Goal: Transaction & Acquisition: Purchase product/service

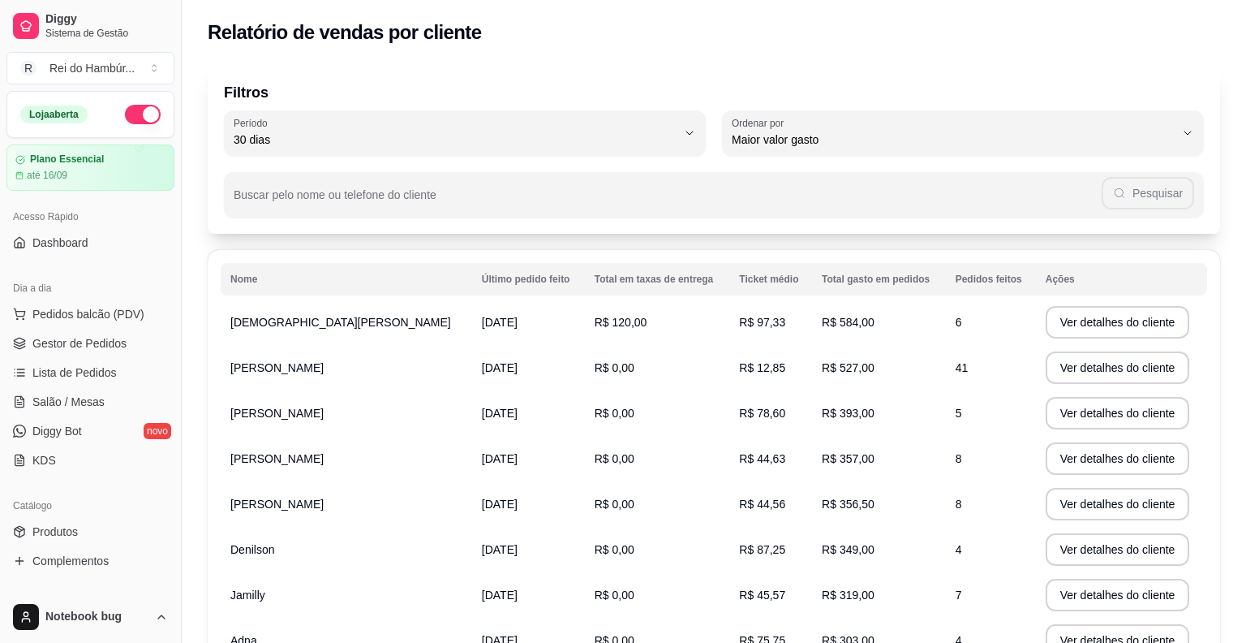
select select "30"
select select "HIGHEST_TOTAL_SPENT_WITH_ORDERS"
click at [122, 347] on span "Gestor de Pedidos" at bounding box center [79, 343] width 94 height 16
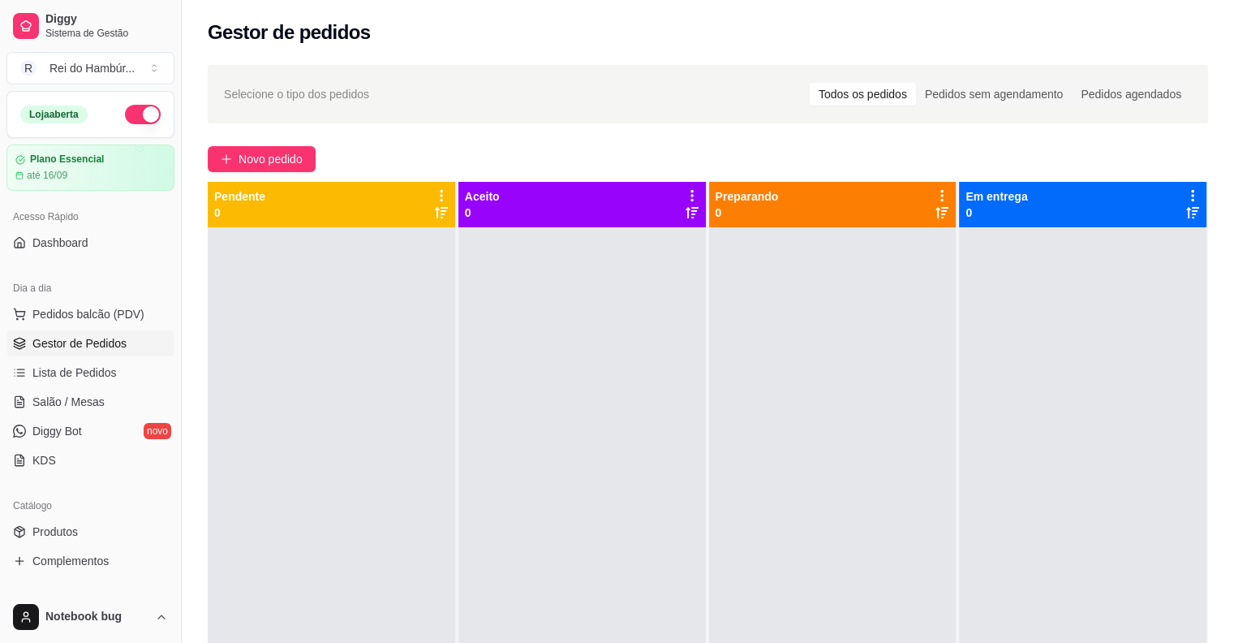
click at [121, 299] on div "Dia a dia" at bounding box center [90, 288] width 168 height 26
click at [121, 304] on button "Pedidos balcão (PDV)" at bounding box center [90, 314] width 168 height 26
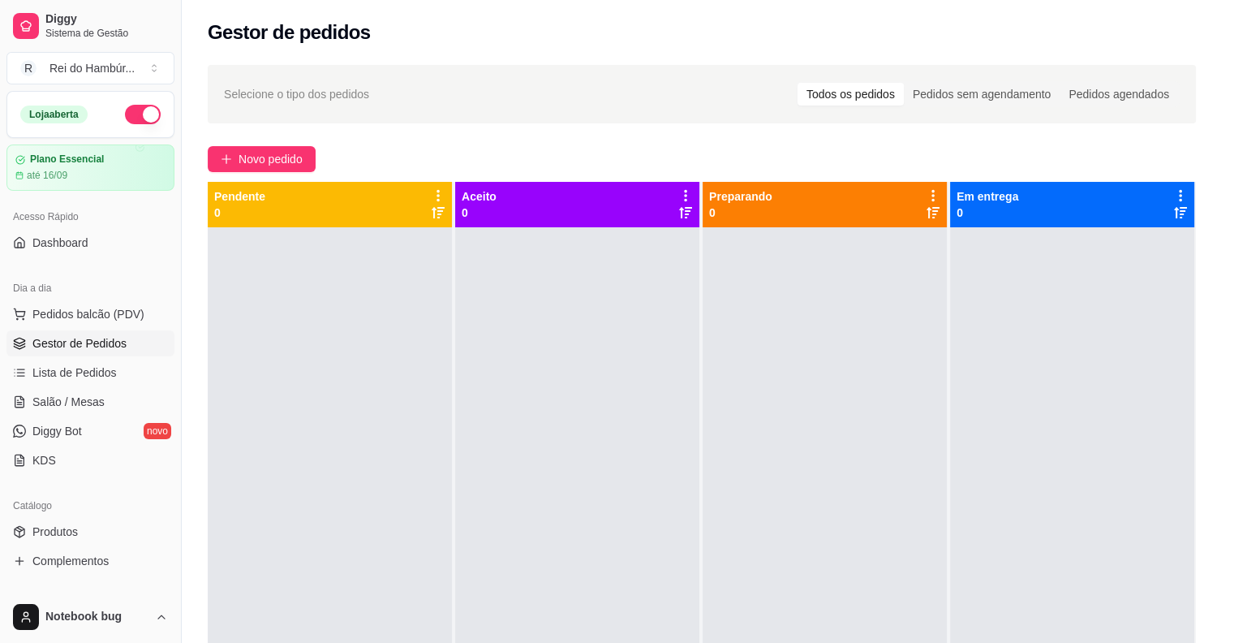
click at [132, 303] on img at bounding box center [112, 307] width 151 height 102
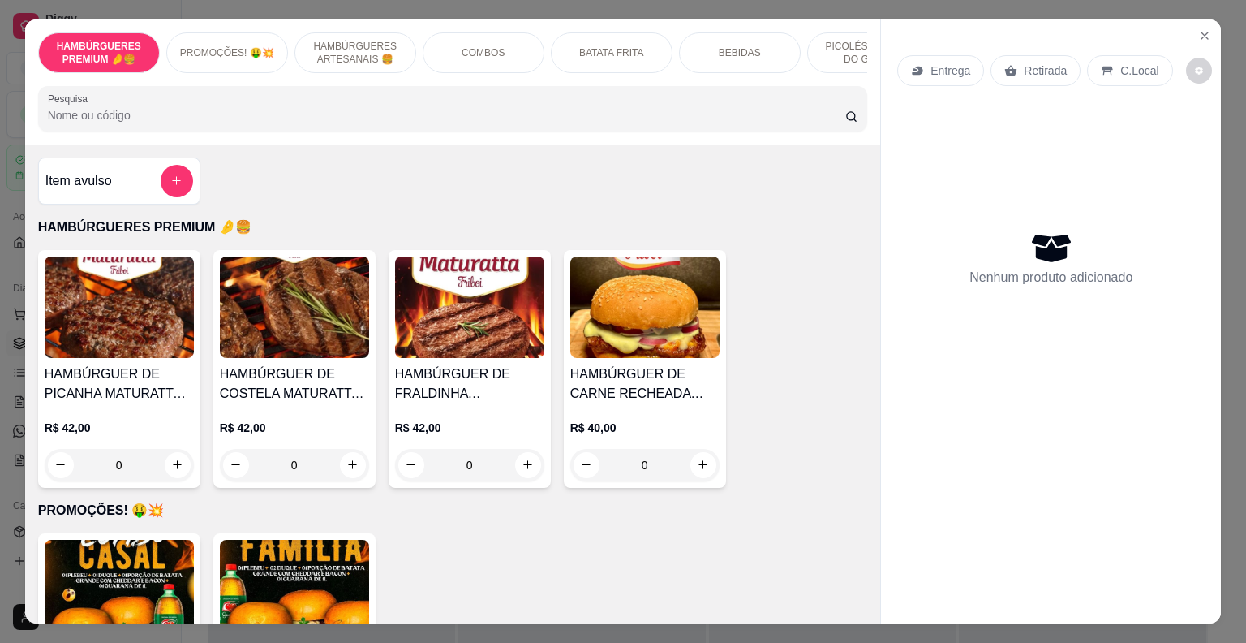
click at [376, 55] on p "HAMBÚRGUERES ARTESANAIS 🍔" at bounding box center [355, 53] width 94 height 26
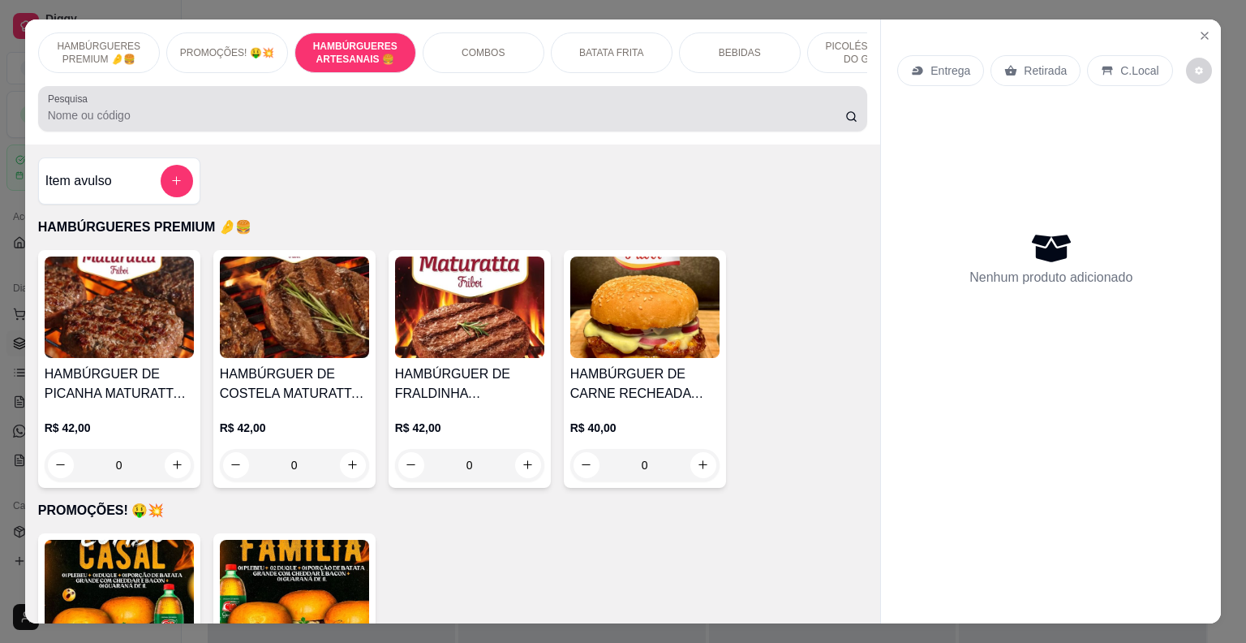
scroll to position [39, 0]
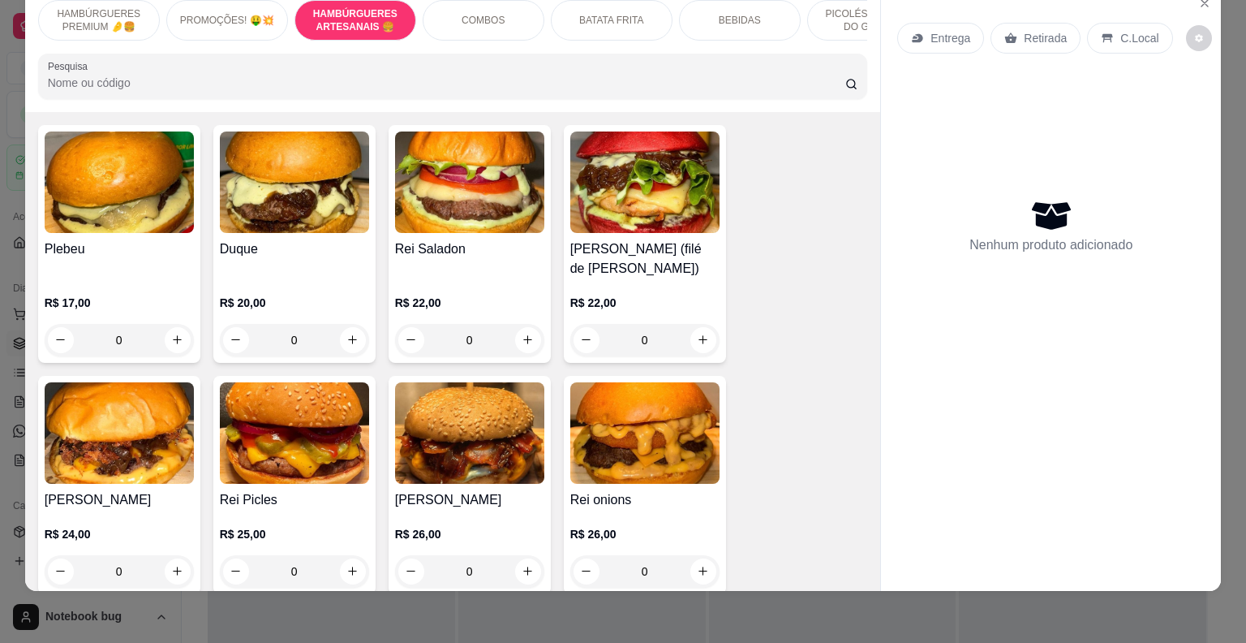
click at [541, 328] on div "Rei Saladon R$ 22,00 0" at bounding box center [470, 244] width 162 height 238
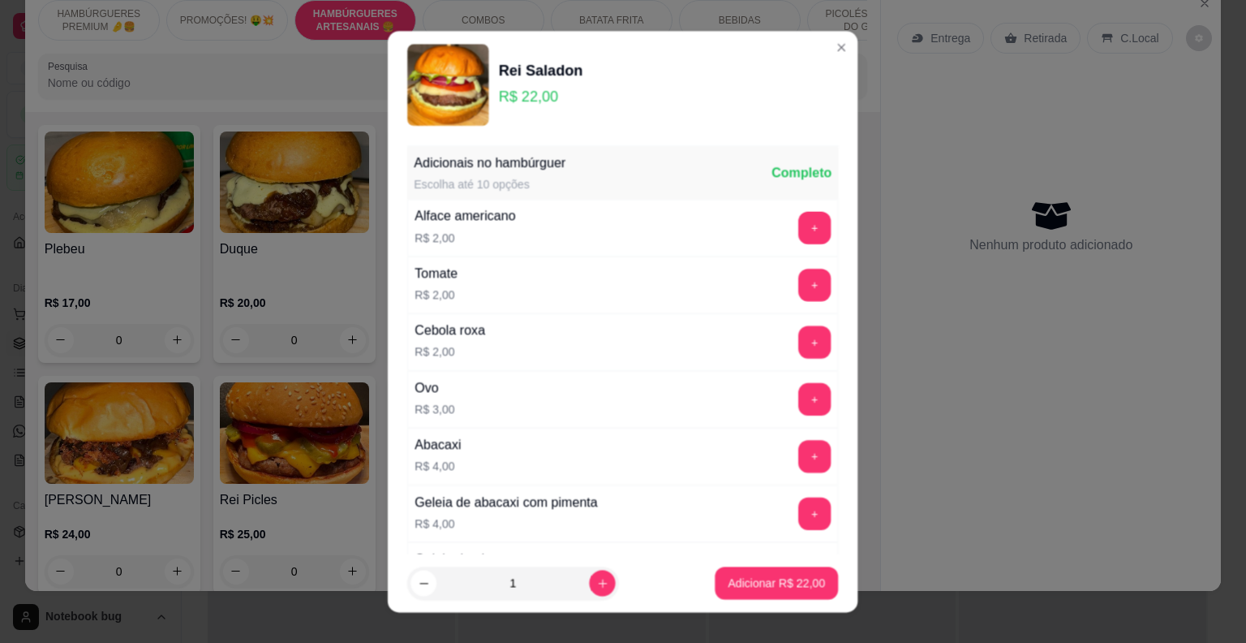
click at [526, 357] on div "Cebola roxa R$ 2,00 +" at bounding box center [622, 341] width 431 height 57
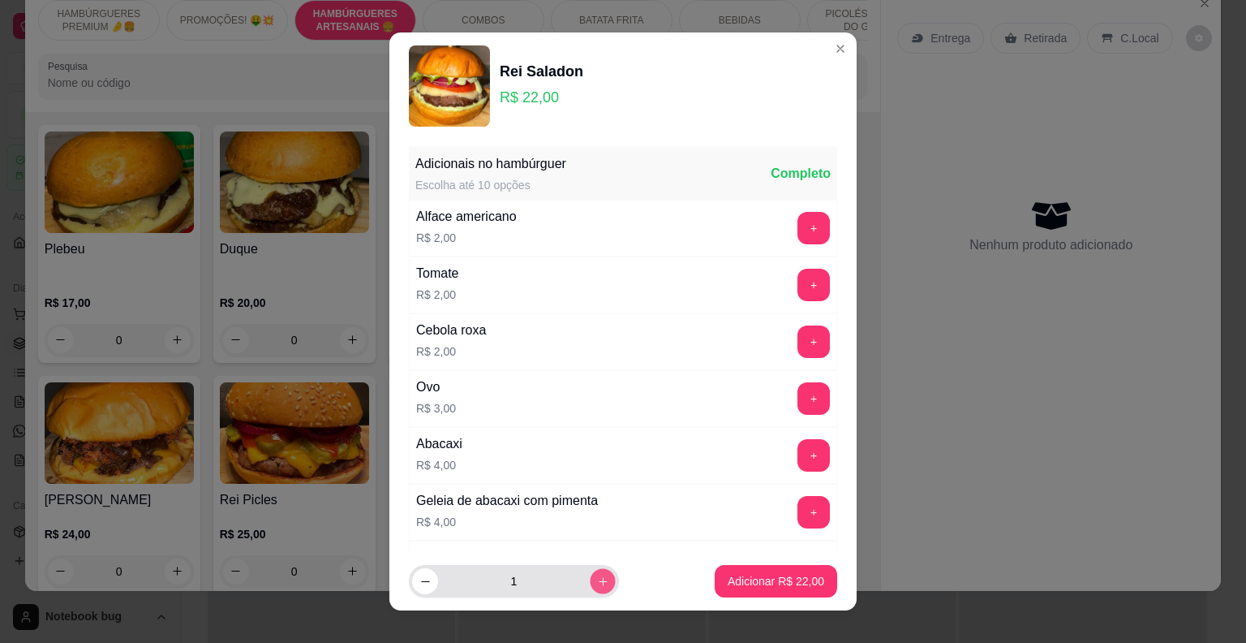
click at [590, 574] on button "increase-product-quantity" at bounding box center [602, 581] width 25 height 25
type input "2"
click at [792, 582] on p "Adicionar R$ 44,00" at bounding box center [776, 581] width 94 height 15
type input "2"
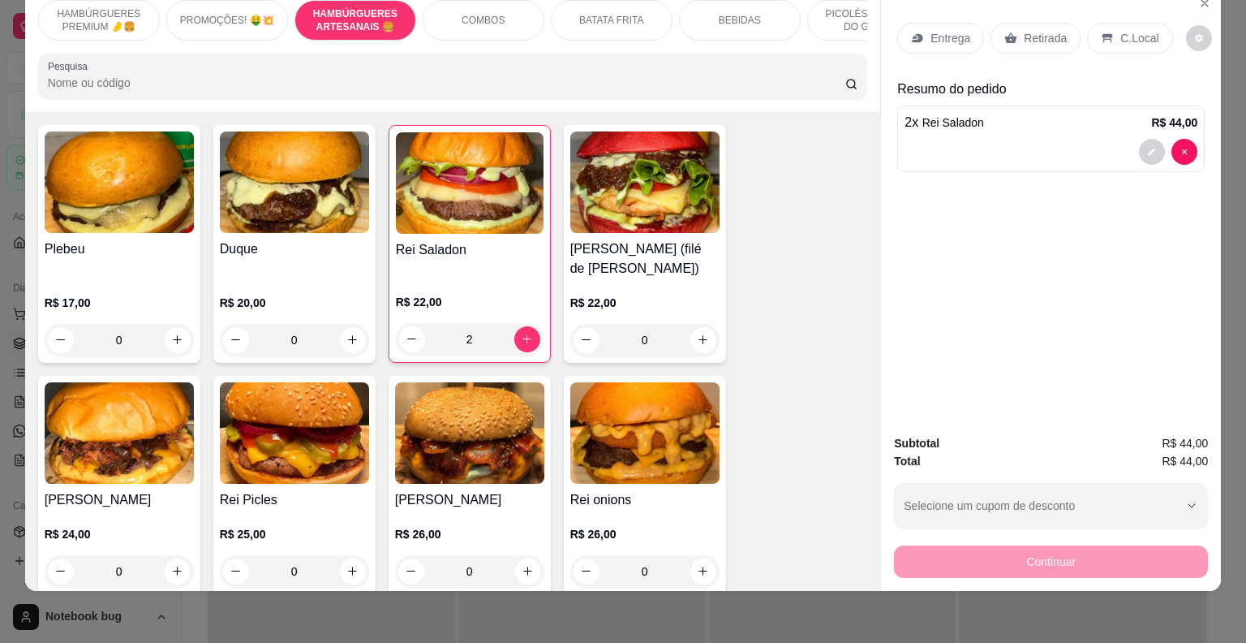
click at [931, 30] on p "Entrega" at bounding box center [951, 38] width 40 height 16
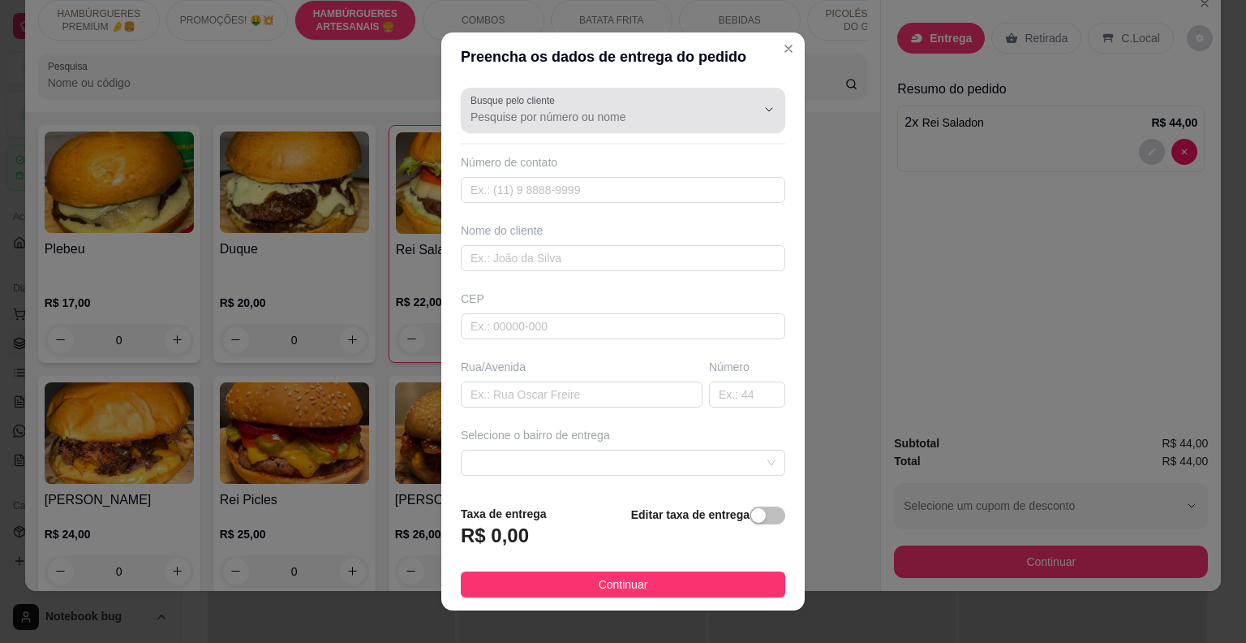
click at [617, 107] on div at bounding box center [623, 110] width 305 height 32
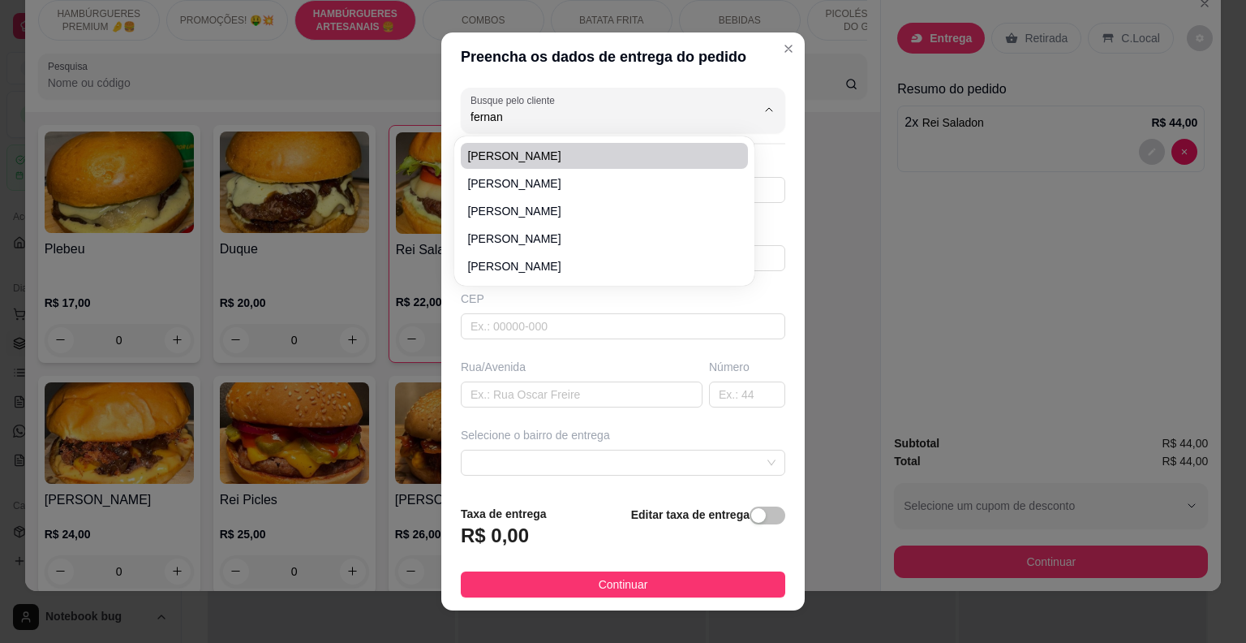
click at [579, 156] on span "[PERSON_NAME]" at bounding box center [596, 156] width 258 height 16
type input "[PERSON_NAME]"
type input "11943855431"
type input "[PERSON_NAME]"
type input "ap 7"
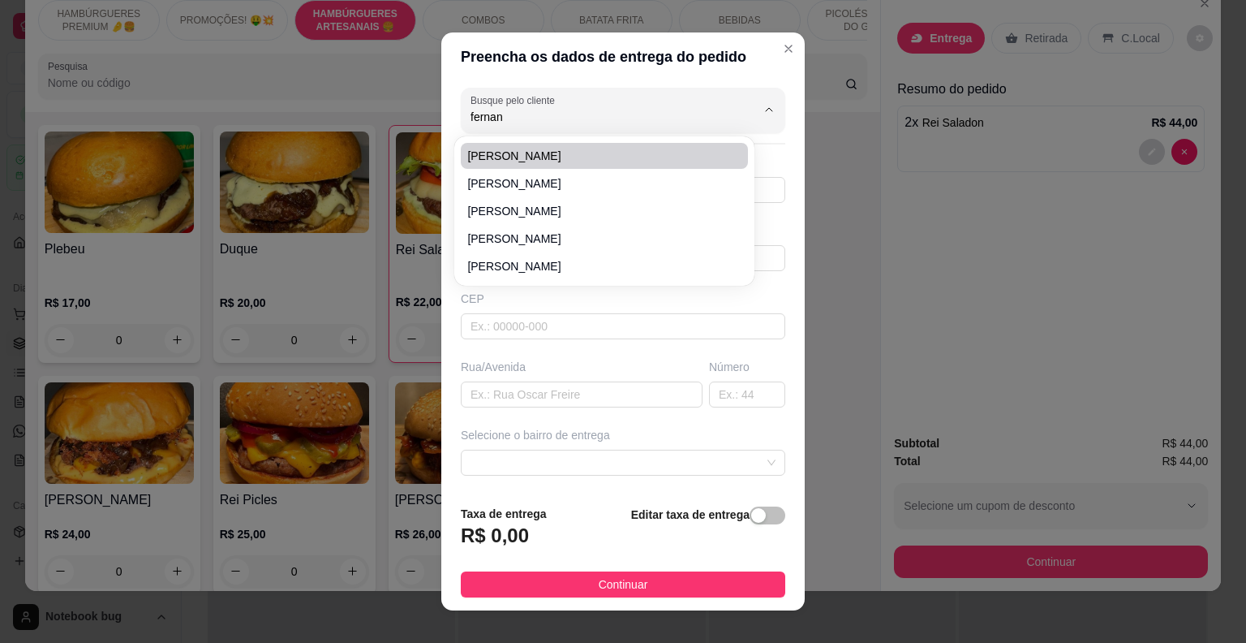
type input "Peritoro"
type input "hotel padre [PERSON_NAME]"
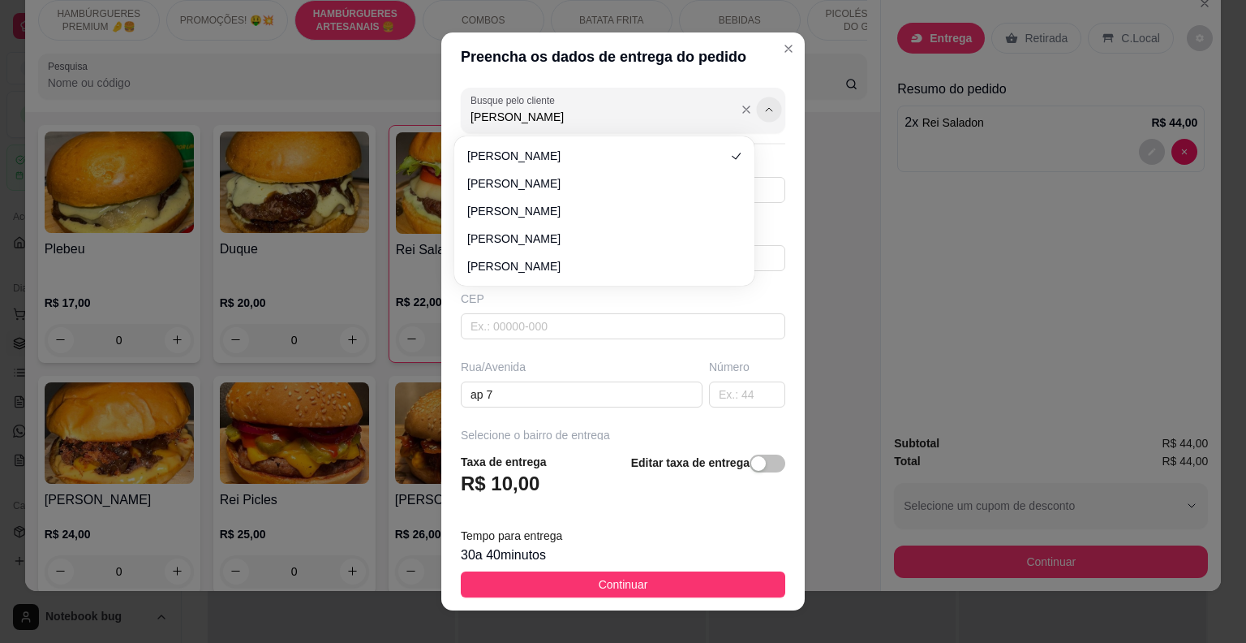
click at [756, 113] on button "Show suggestions" at bounding box center [768, 109] width 25 height 25
click at [591, 182] on span "[PERSON_NAME]" at bounding box center [596, 183] width 258 height 16
type input "[PERSON_NAME]"
type input "9985081508"
type input "[PERSON_NAME]"
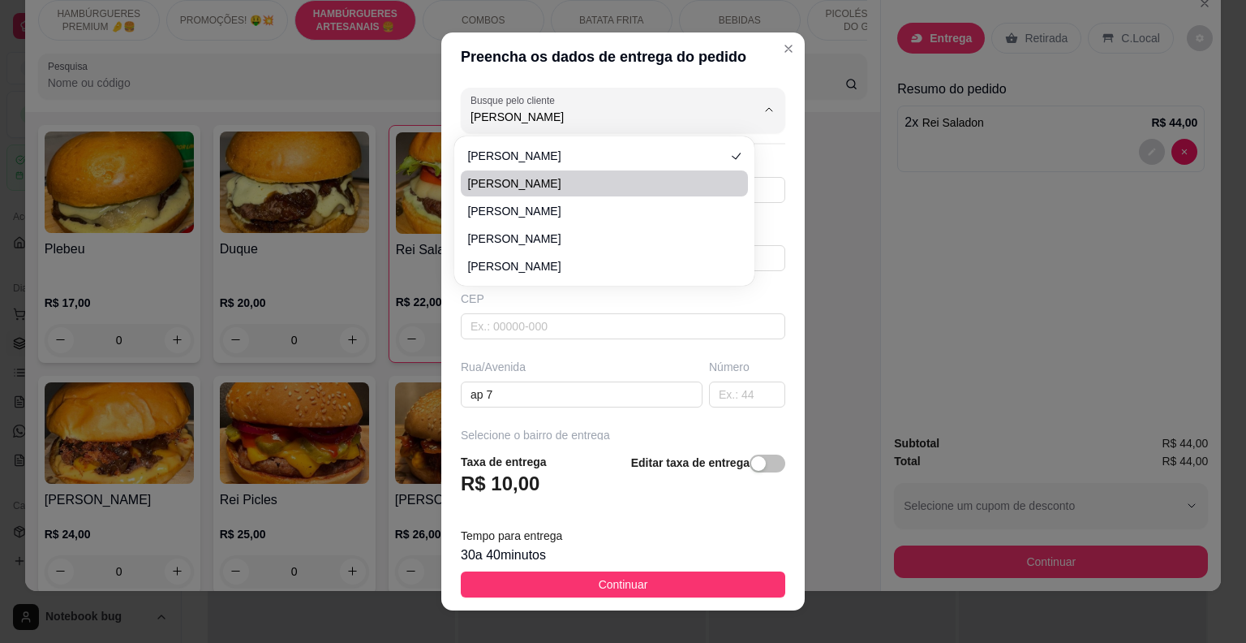
type input "Peritoro-ma"
type input "Na pousada do Tião"
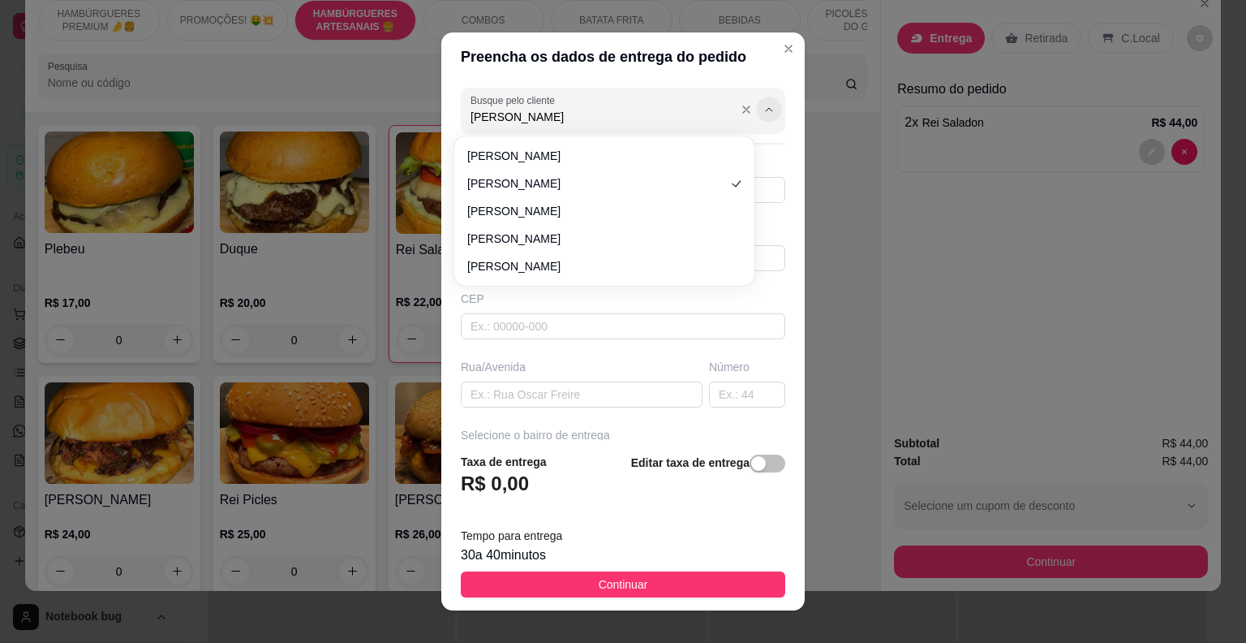
click at [763, 110] on icon "Show suggestions" at bounding box center [769, 109] width 13 height 13
click at [623, 218] on span "[PERSON_NAME]" at bounding box center [596, 211] width 258 height 16
type input "[PERSON_NAME]"
type input "94992513789"
type input "[PERSON_NAME]"
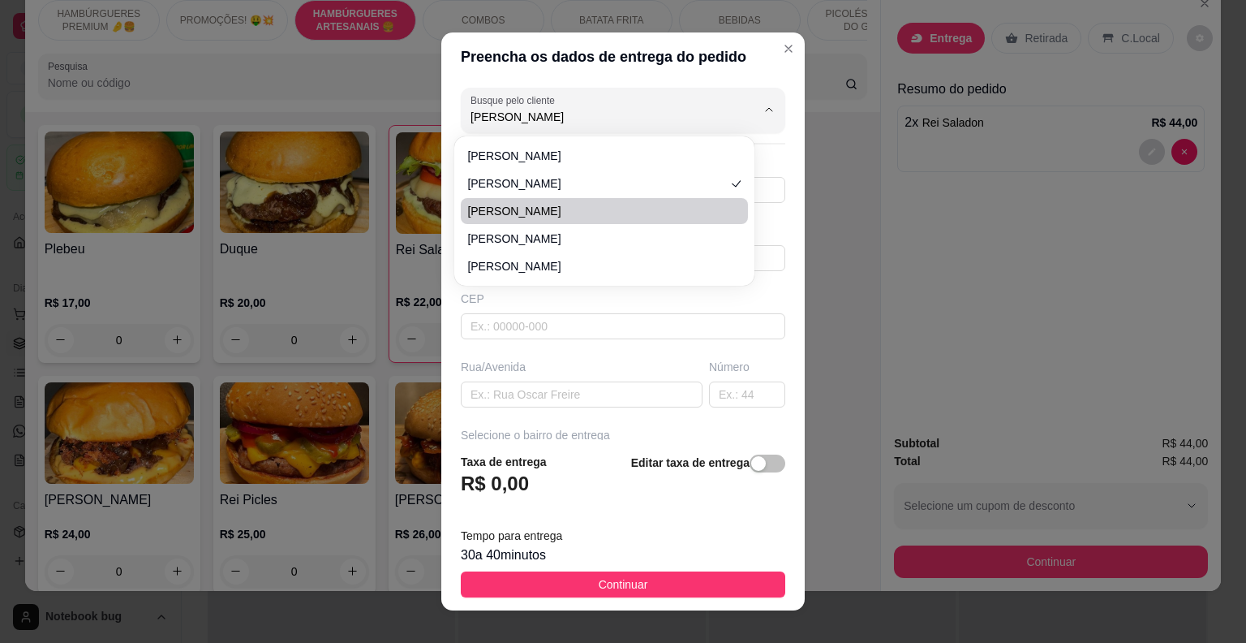
type input "sagrima"
type input "Peritoro"
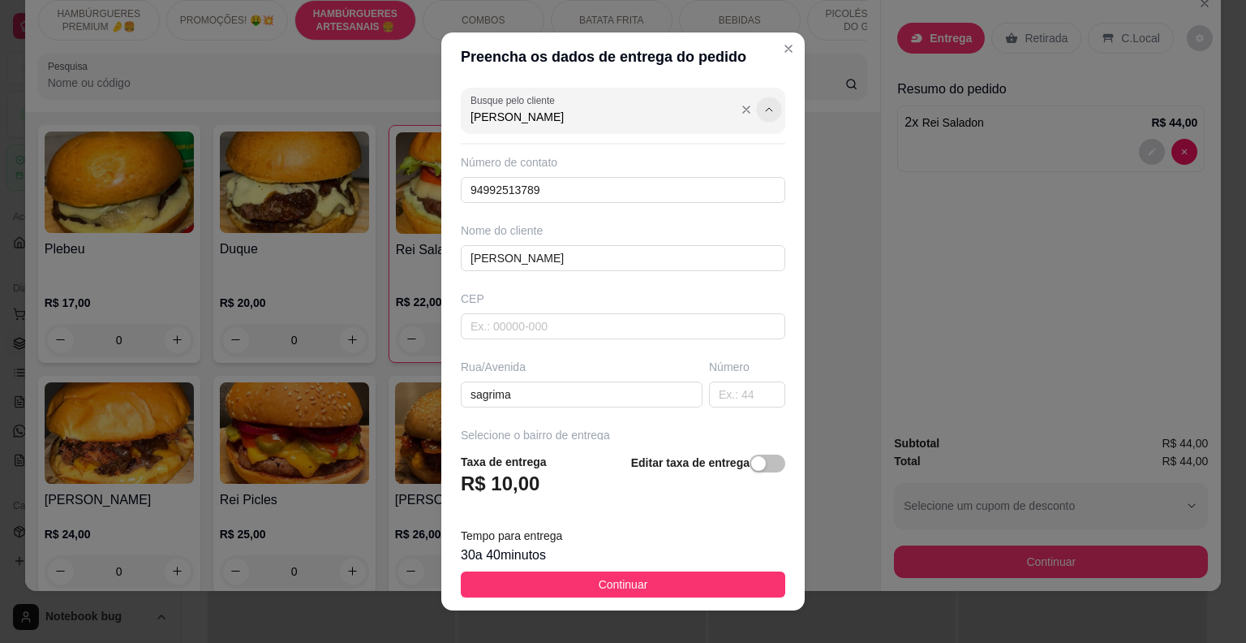
click at [756, 114] on button "Show suggestions" at bounding box center [768, 109] width 25 height 25
click at [763, 104] on icon "Show suggestions" at bounding box center [769, 109] width 13 height 13
click at [629, 114] on input "[PERSON_NAME]" at bounding box center [601, 117] width 260 height 16
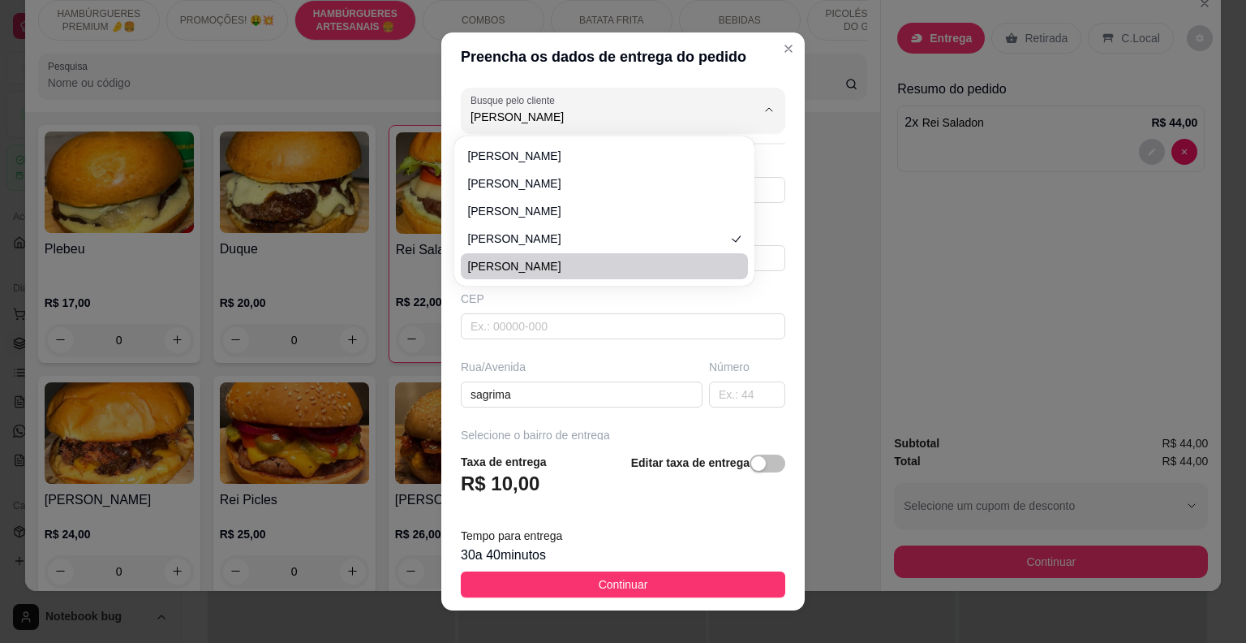
click at [610, 275] on li "[PERSON_NAME]" at bounding box center [604, 266] width 287 height 26
type input "[PERSON_NAME]"
type input "99984943416"
type input "[PERSON_NAME]"
type input "6541800"
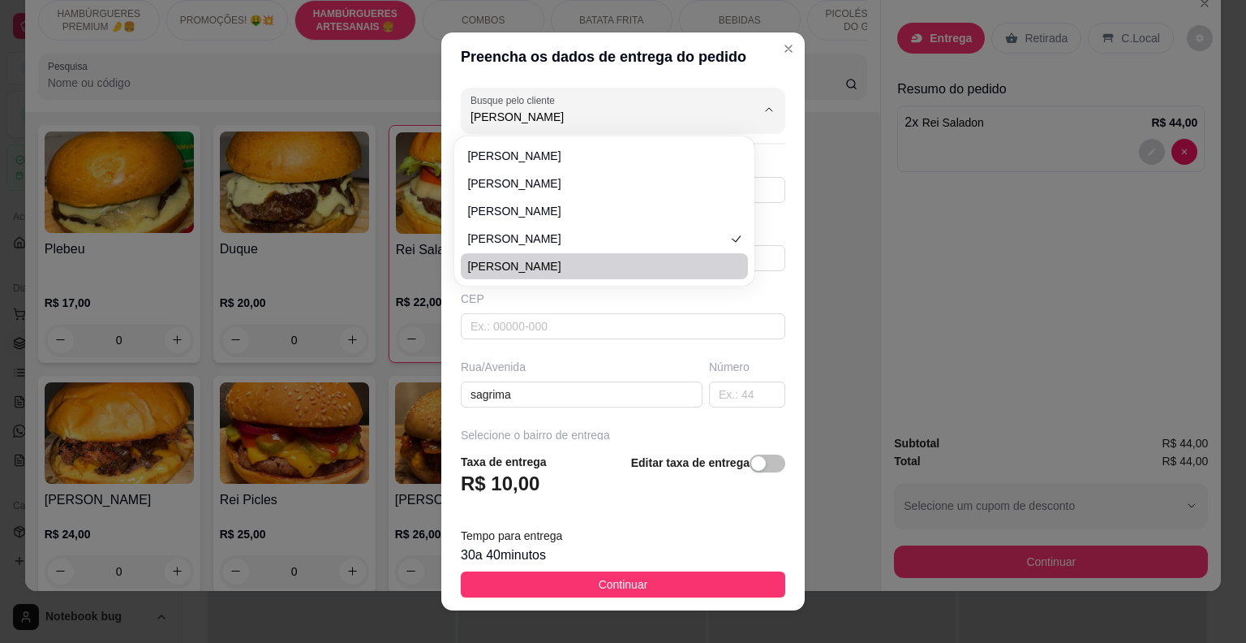
type input "Hospital Geral de Periroro"
type input "Sn"
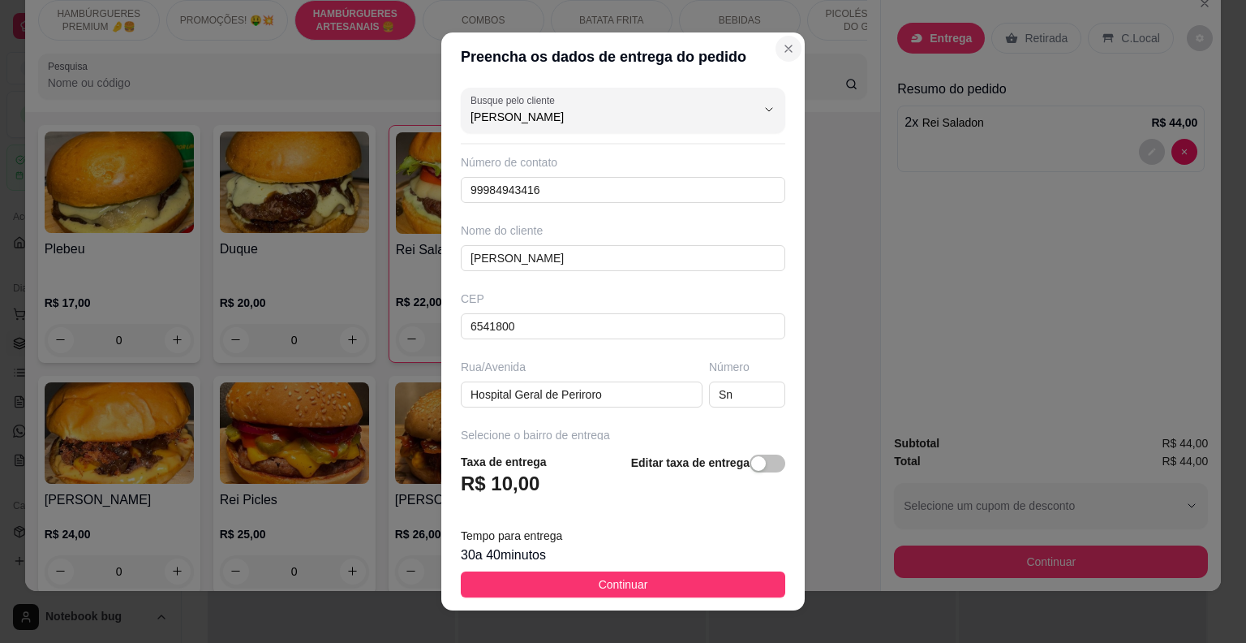
type input "[PERSON_NAME]"
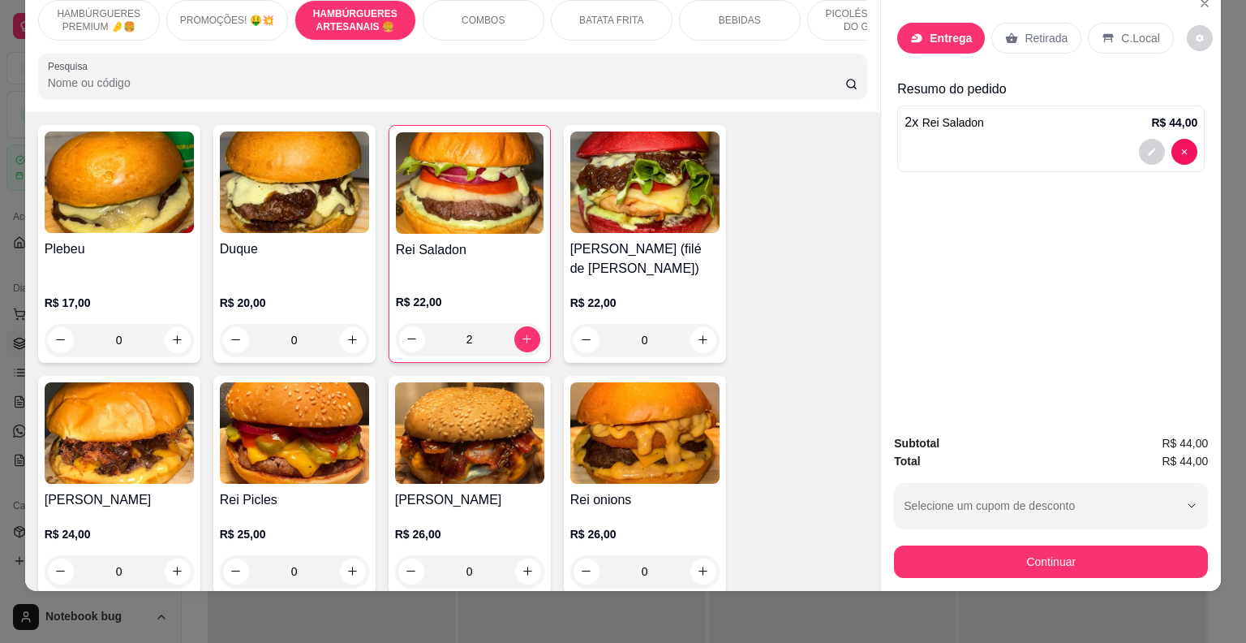
click at [937, 30] on p "Entrega" at bounding box center [951, 38] width 42 height 16
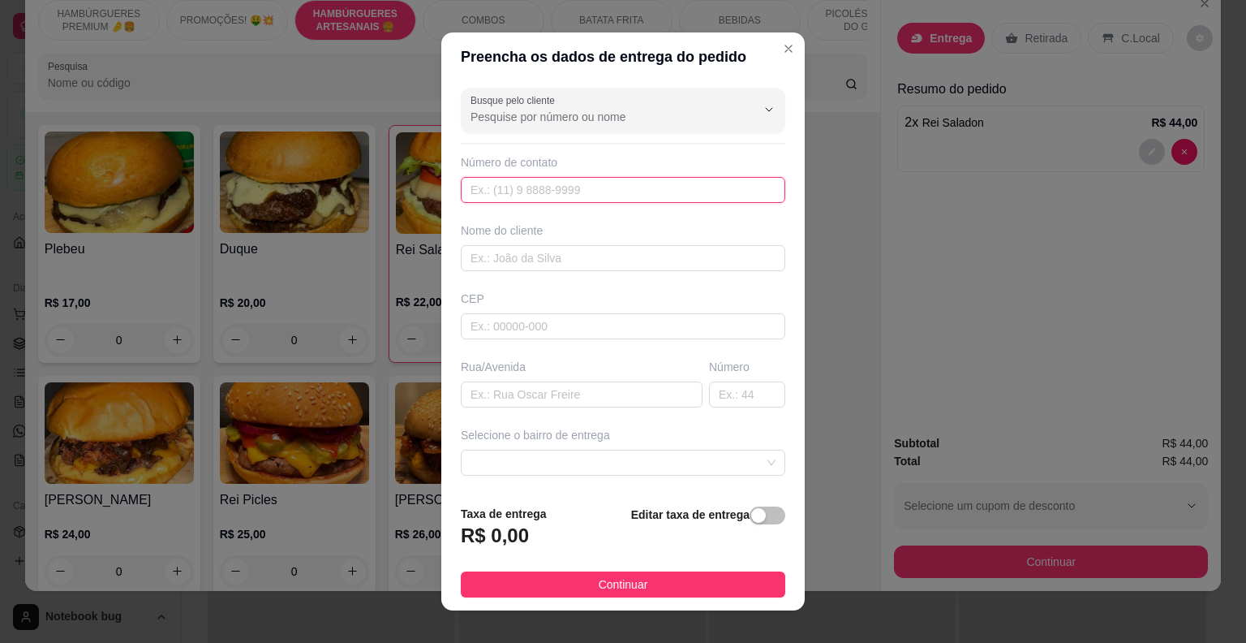
click at [587, 196] on input "text" at bounding box center [623, 190] width 325 height 26
type input "[PHONE_NUMBER]"
drag, startPoint x: 587, startPoint y: 239, endPoint x: 587, endPoint y: 252, distance: 13.8
click at [587, 247] on div "Nome do cliente" at bounding box center [623, 246] width 331 height 49
click at [587, 252] on input "text" at bounding box center [623, 258] width 325 height 26
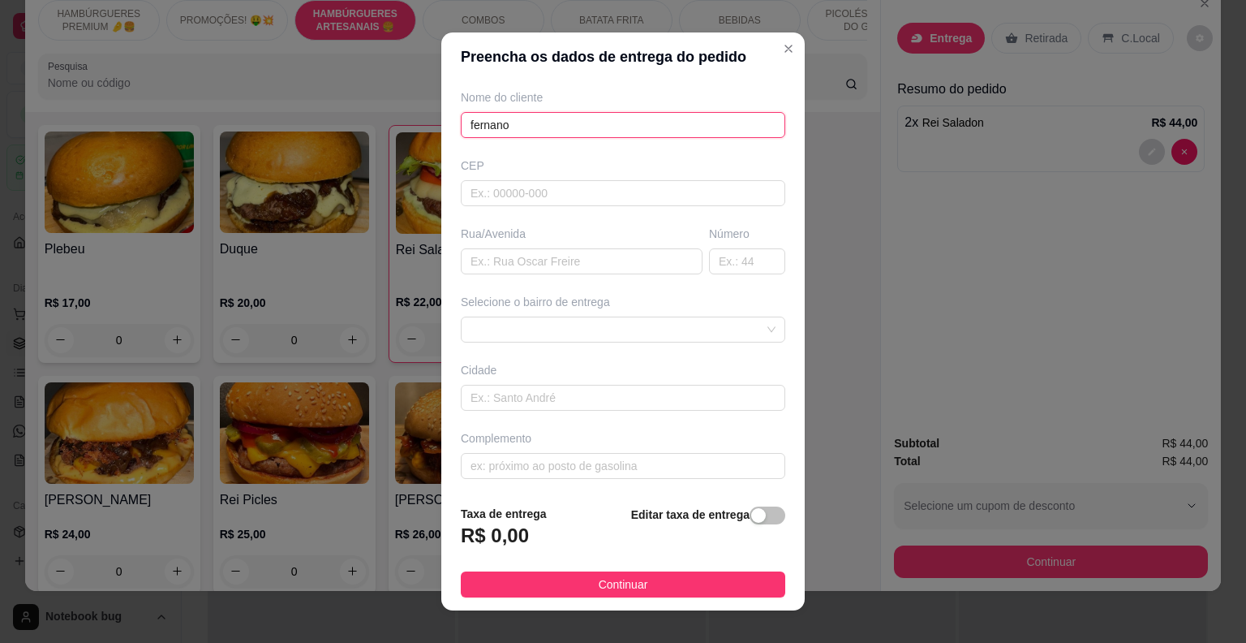
scroll to position [19, 0]
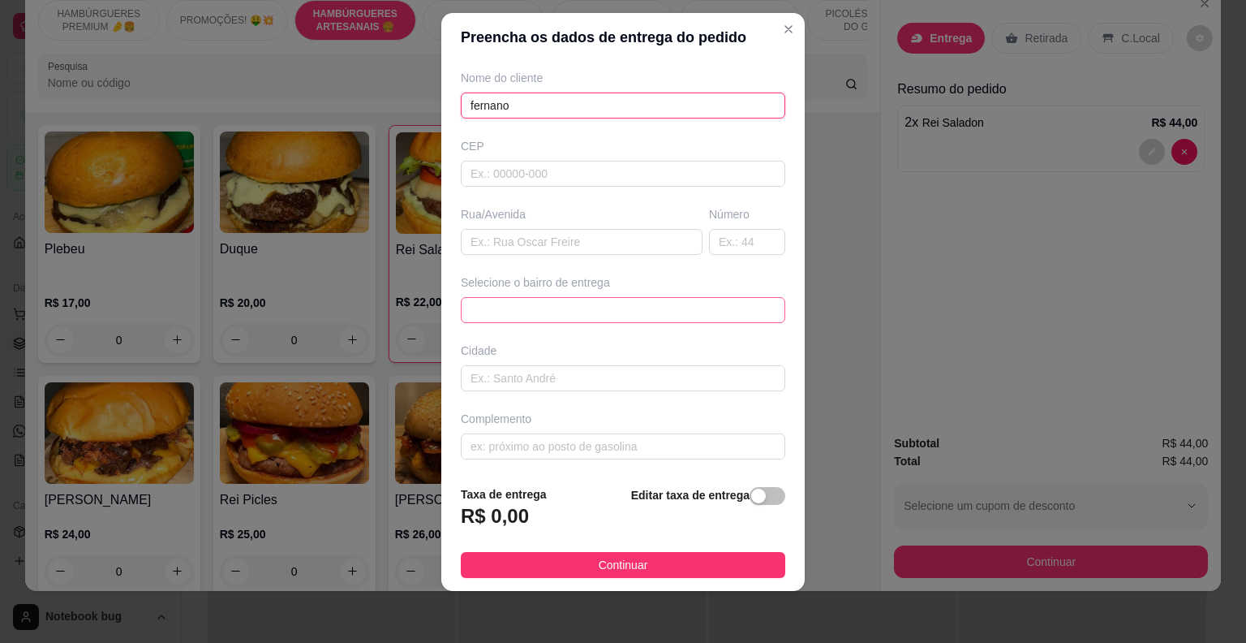
click at [557, 299] on span at bounding box center [623, 310] width 305 height 24
type input "fernano"
click at [575, 357] on div "Cidade" at bounding box center [623, 366] width 331 height 49
click at [555, 244] on input "text" at bounding box center [582, 242] width 242 height 26
click at [709, 240] on input "text" at bounding box center [747, 242] width 76 height 26
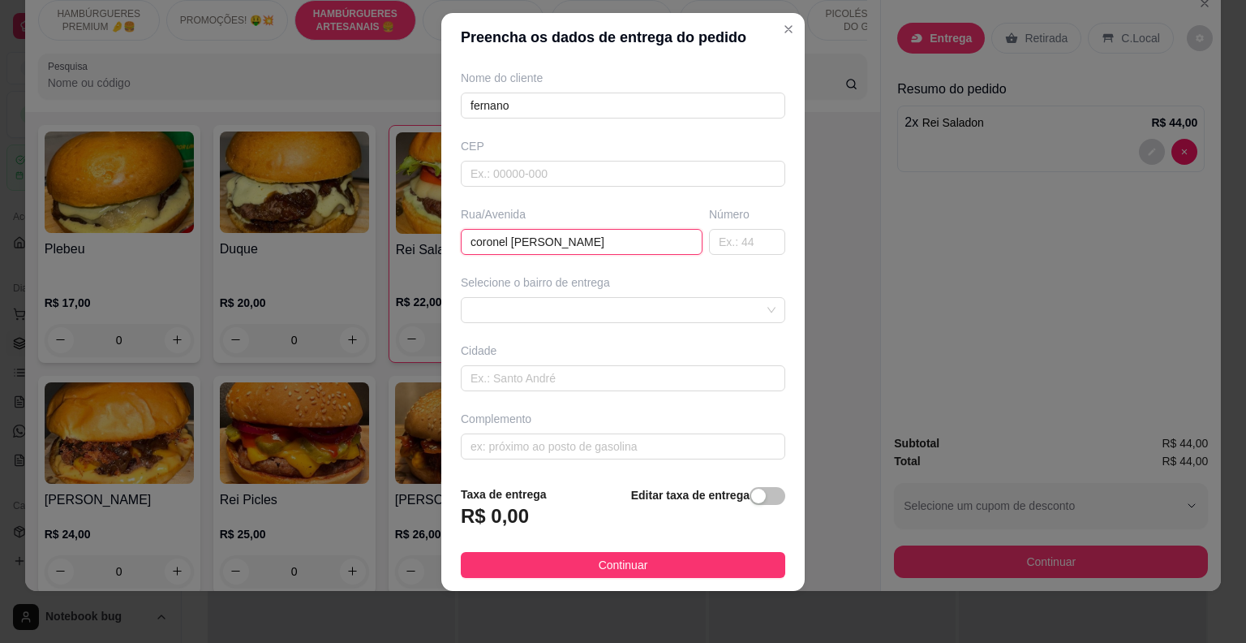
click at [564, 242] on input "coronel [PERSON_NAME]" at bounding box center [582, 242] width 242 height 26
type input "coronel braga 07"
click at [491, 426] on div "Complemento" at bounding box center [623, 434] width 331 height 49
click at [513, 438] on input "text" at bounding box center [623, 446] width 325 height 26
click at [520, 314] on span at bounding box center [623, 310] width 305 height 24
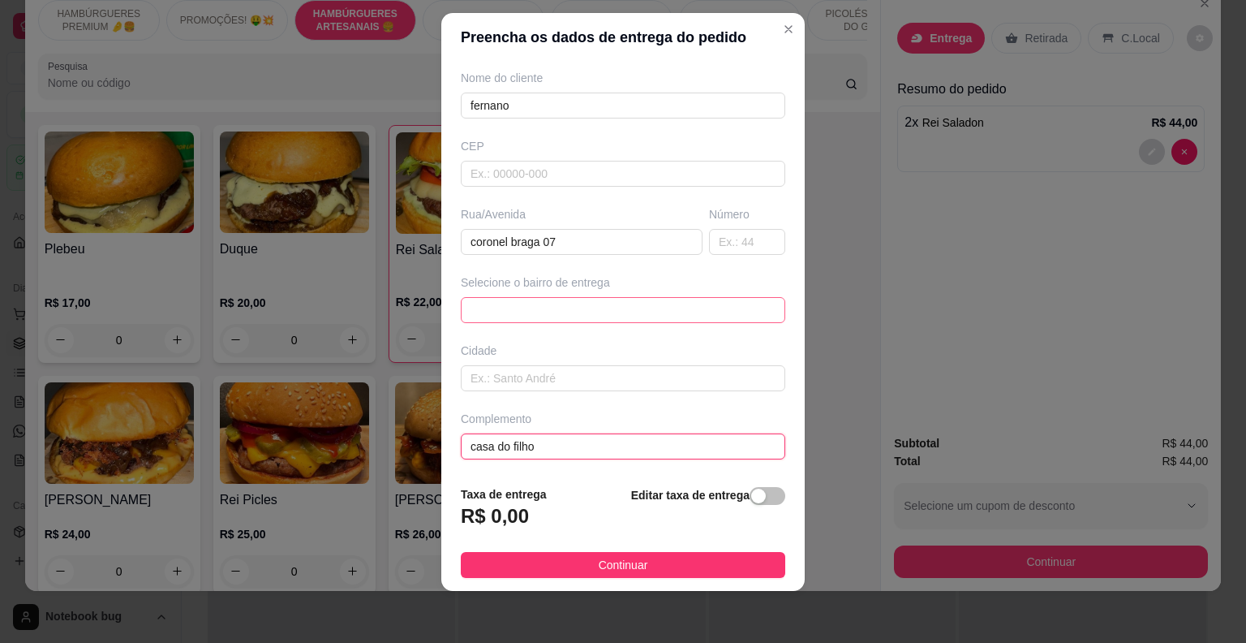
type input "casa do filho"
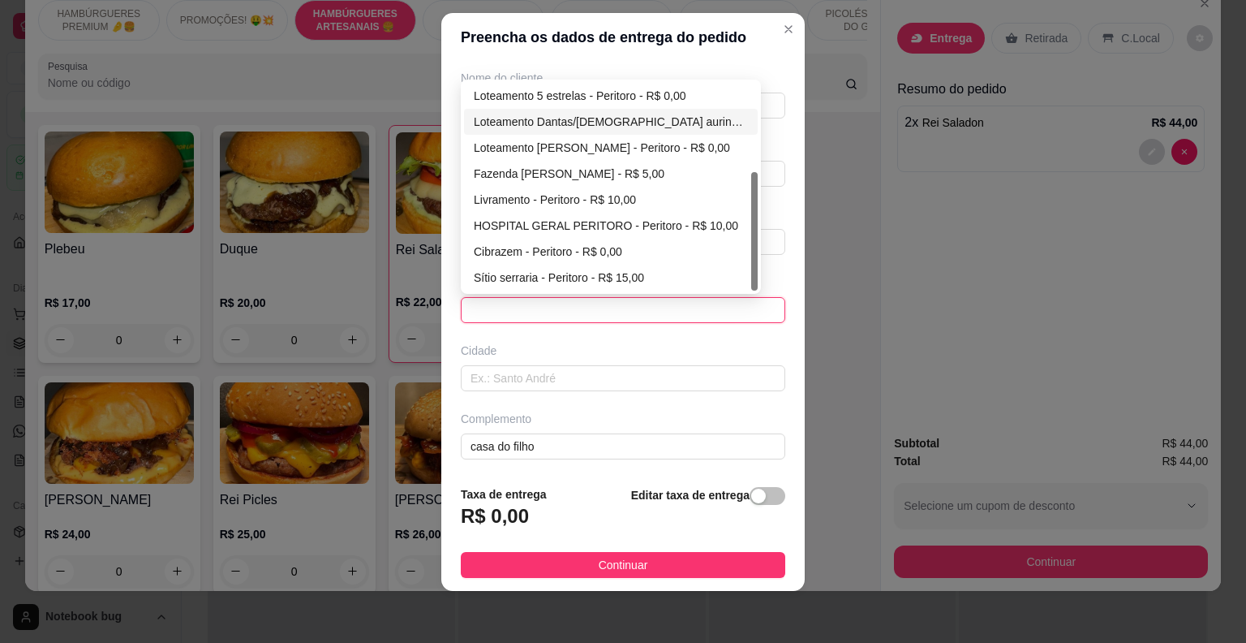
scroll to position [0, 0]
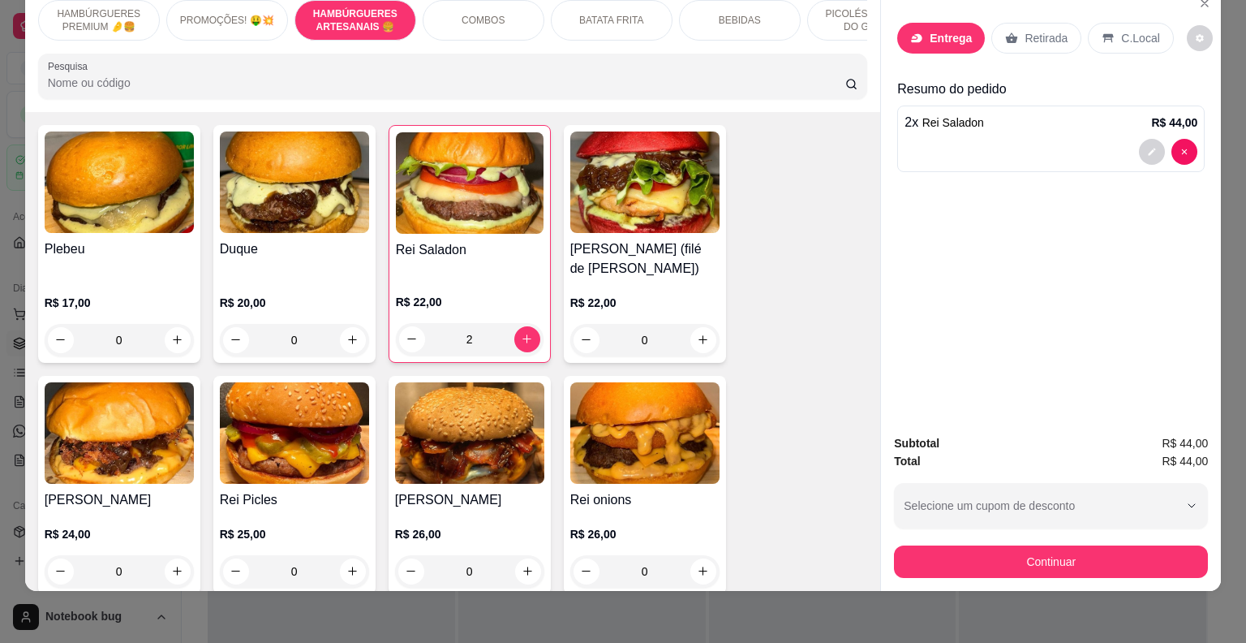
click at [951, 30] on p "Entrega" at bounding box center [951, 38] width 42 height 16
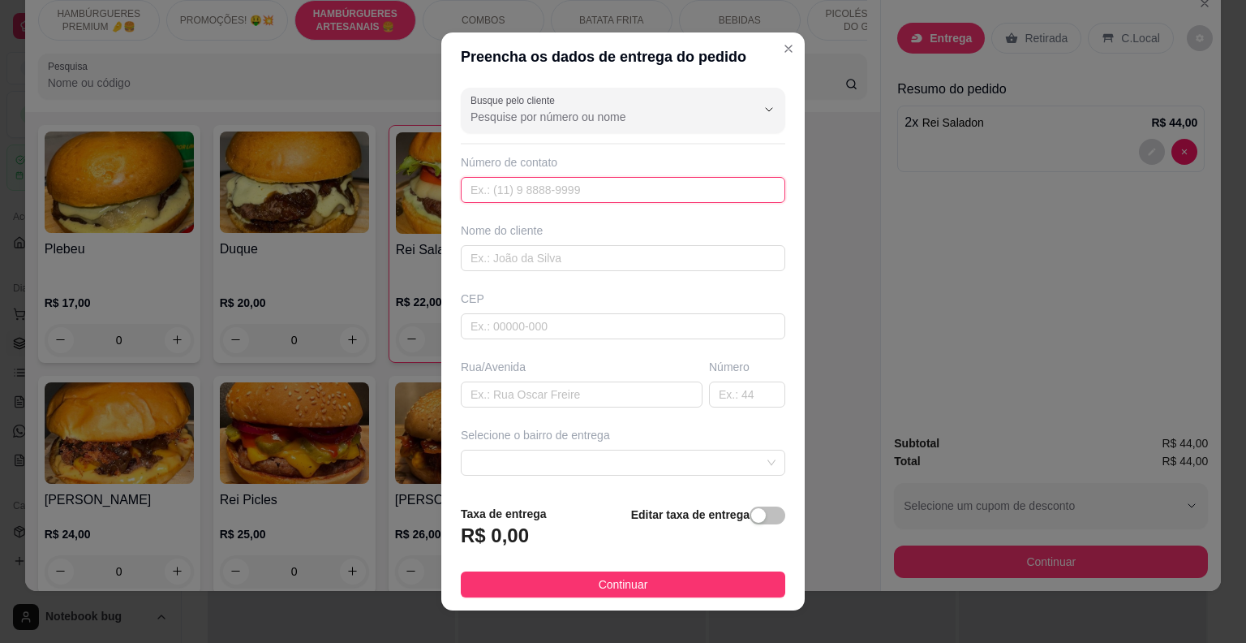
click at [540, 189] on input "text" at bounding box center [623, 190] width 325 height 26
type input "[PHONE_NUMBER]"
click at [528, 262] on input "text" at bounding box center [623, 258] width 325 height 26
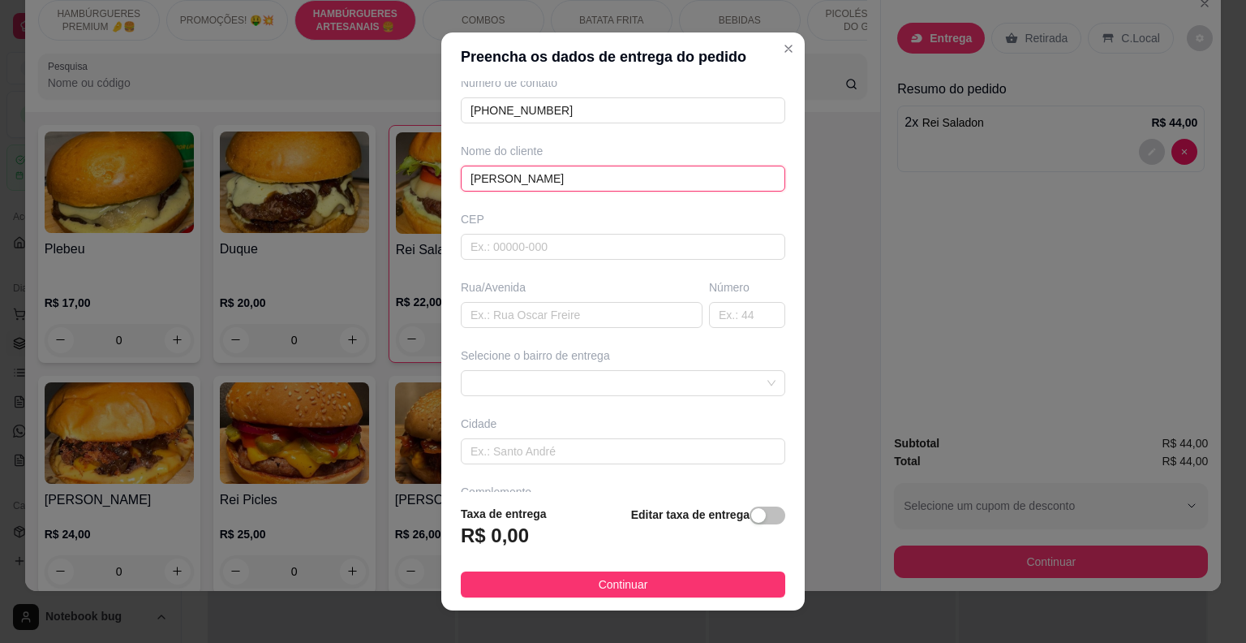
scroll to position [133, 0]
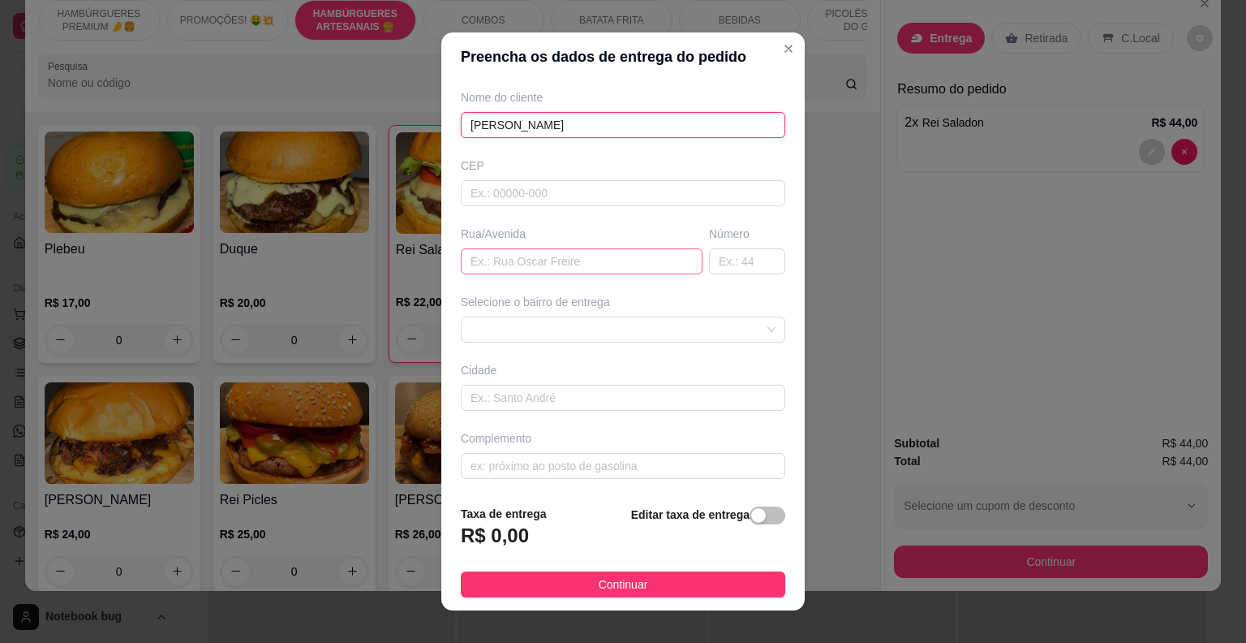
type input "[PERSON_NAME]"
click at [548, 258] on input "text" at bounding box center [582, 261] width 242 height 26
click at [569, 337] on span at bounding box center [623, 329] width 305 height 24
type input "coronel braga 07"
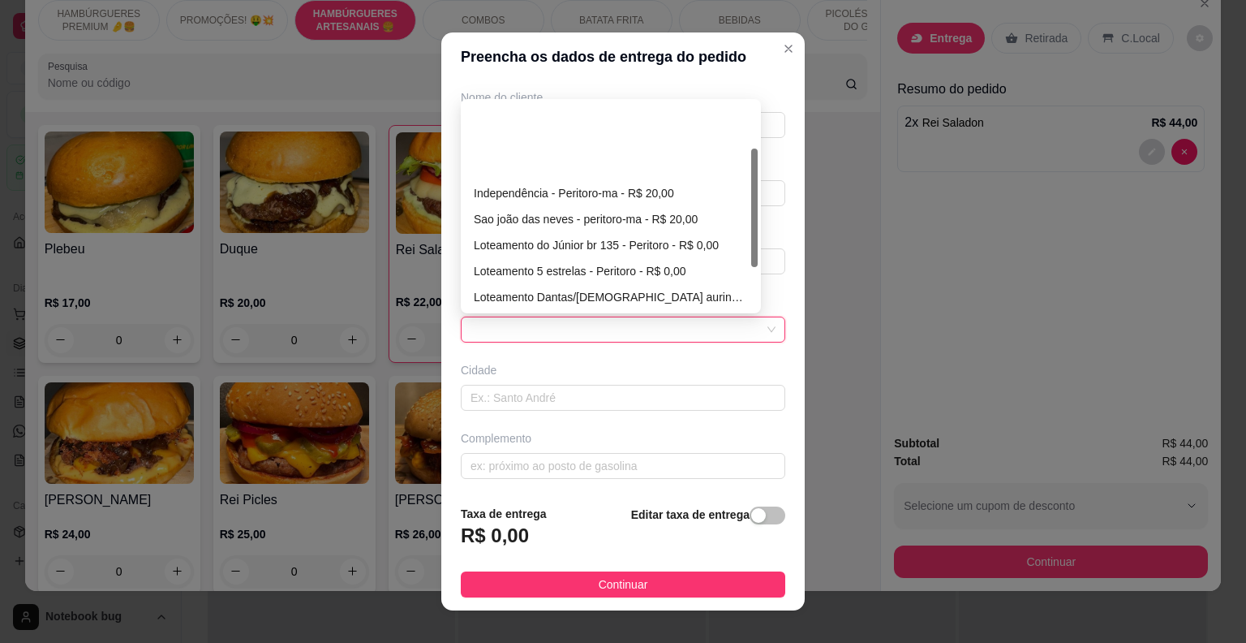
scroll to position [156, 0]
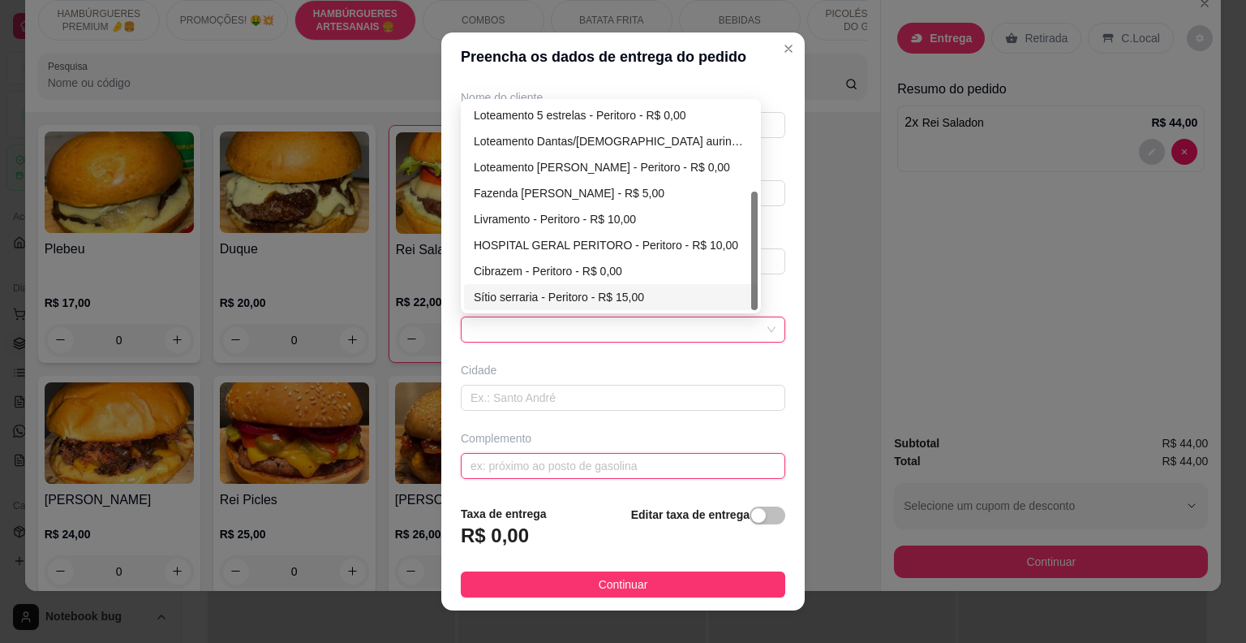
click at [543, 454] on input "text" at bounding box center [623, 466] width 325 height 26
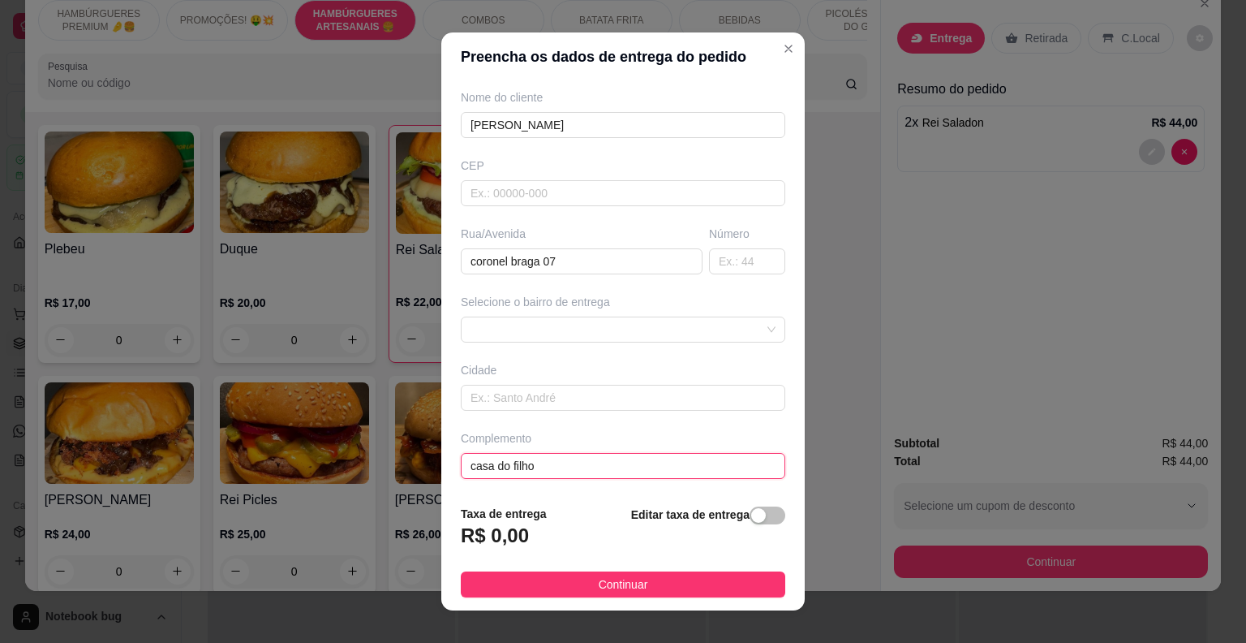
type input "casa do filho"
click at [517, 304] on div "Selecione o bairro de entrega" at bounding box center [623, 302] width 325 height 16
click at [518, 320] on span at bounding box center [623, 329] width 305 height 24
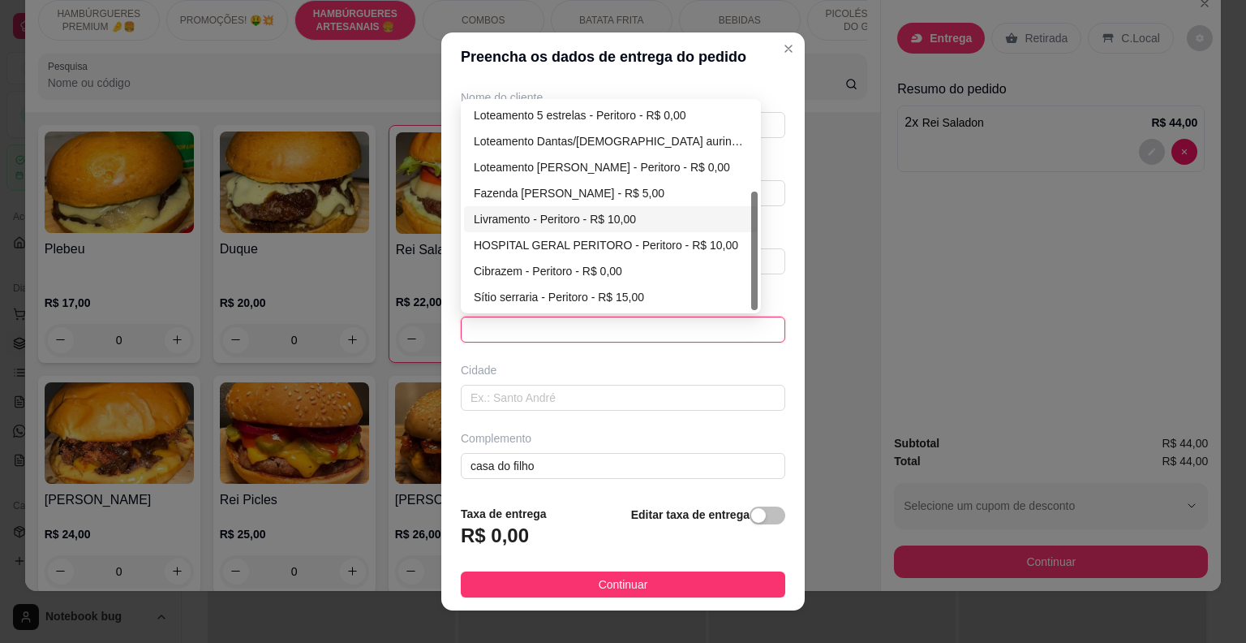
click at [550, 216] on div "Livramento - Peritoro - R$ 10,00" at bounding box center [611, 219] width 274 height 18
type input "Peritoro"
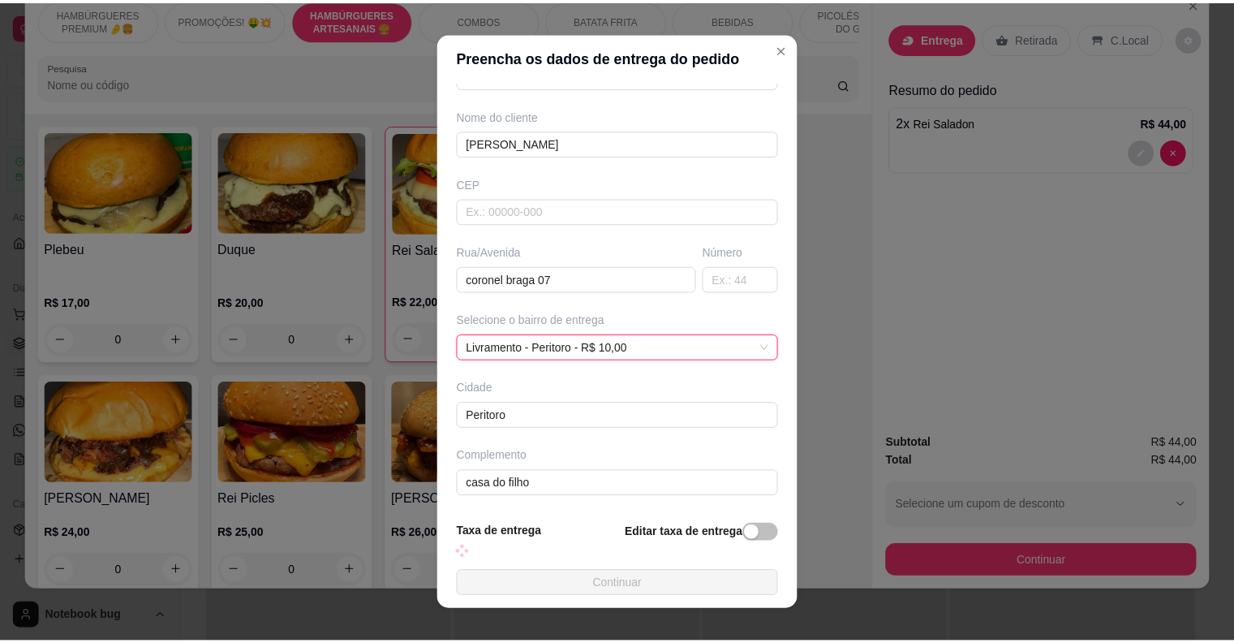
scroll to position [133, 0]
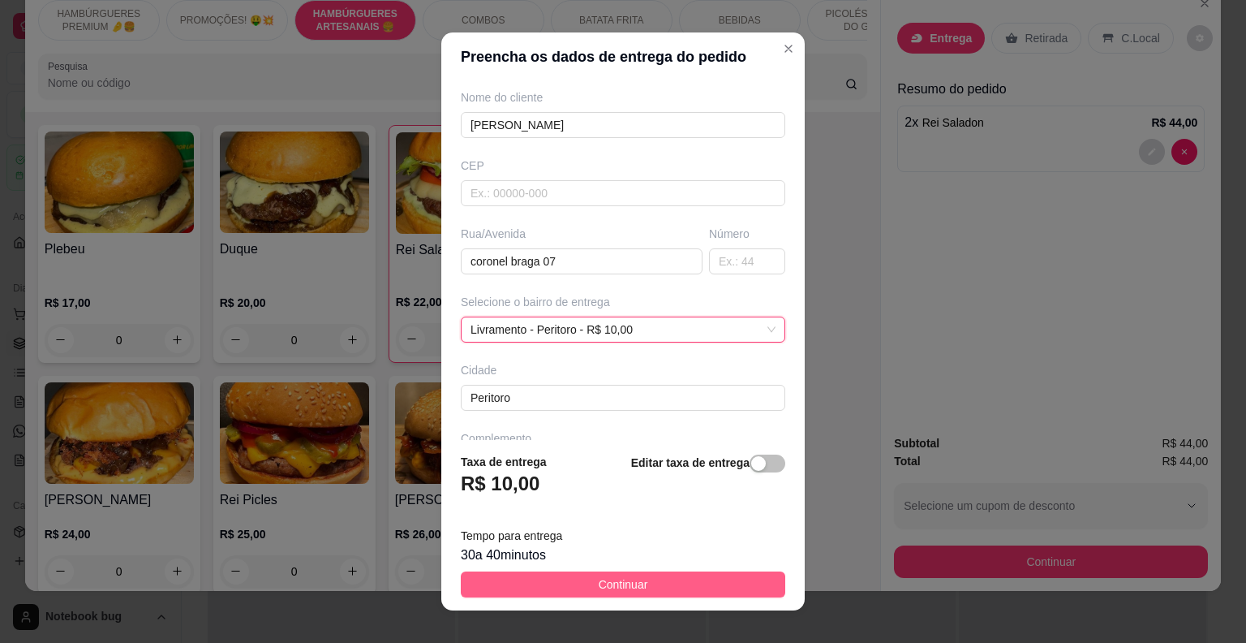
click at [651, 579] on button "Continuar" at bounding box center [623, 584] width 325 height 26
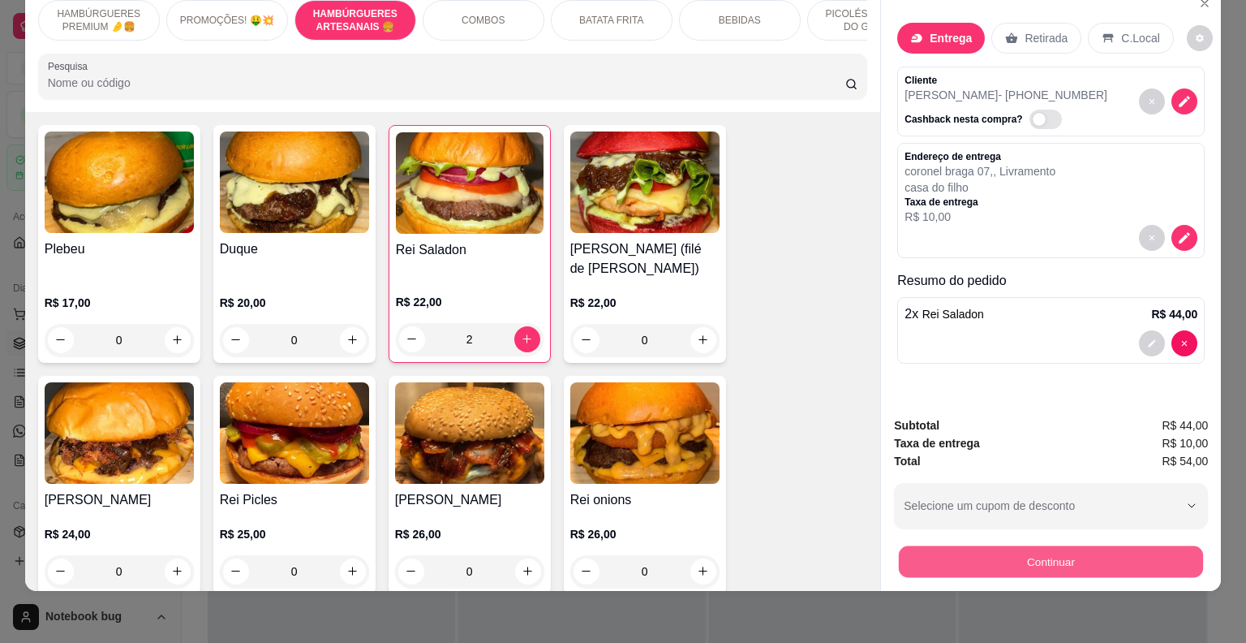
click at [938, 546] on button "Continuar" at bounding box center [1051, 562] width 304 height 32
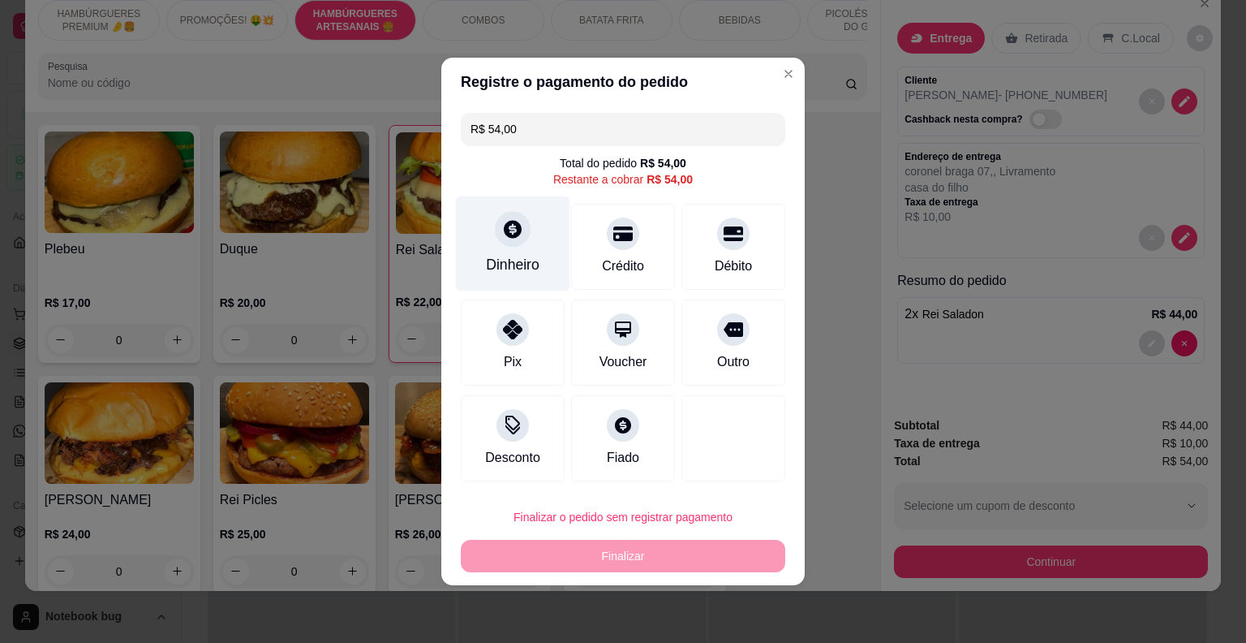
click at [517, 251] on div "Dinheiro" at bounding box center [513, 243] width 114 height 95
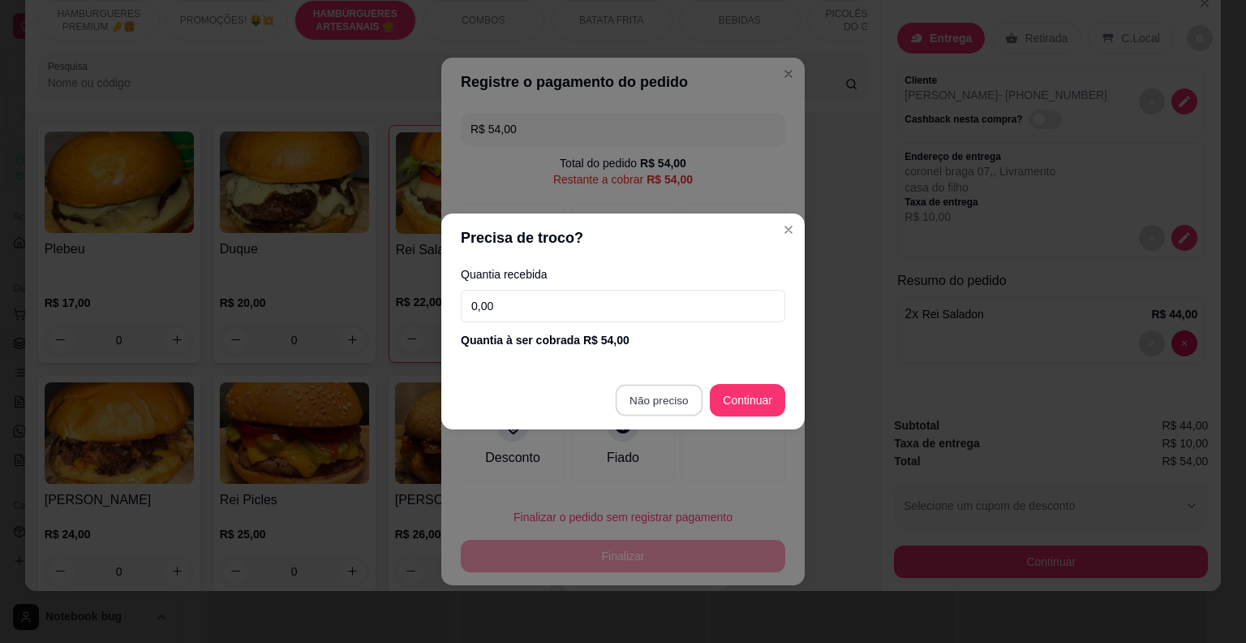
type input "R$ 0,00"
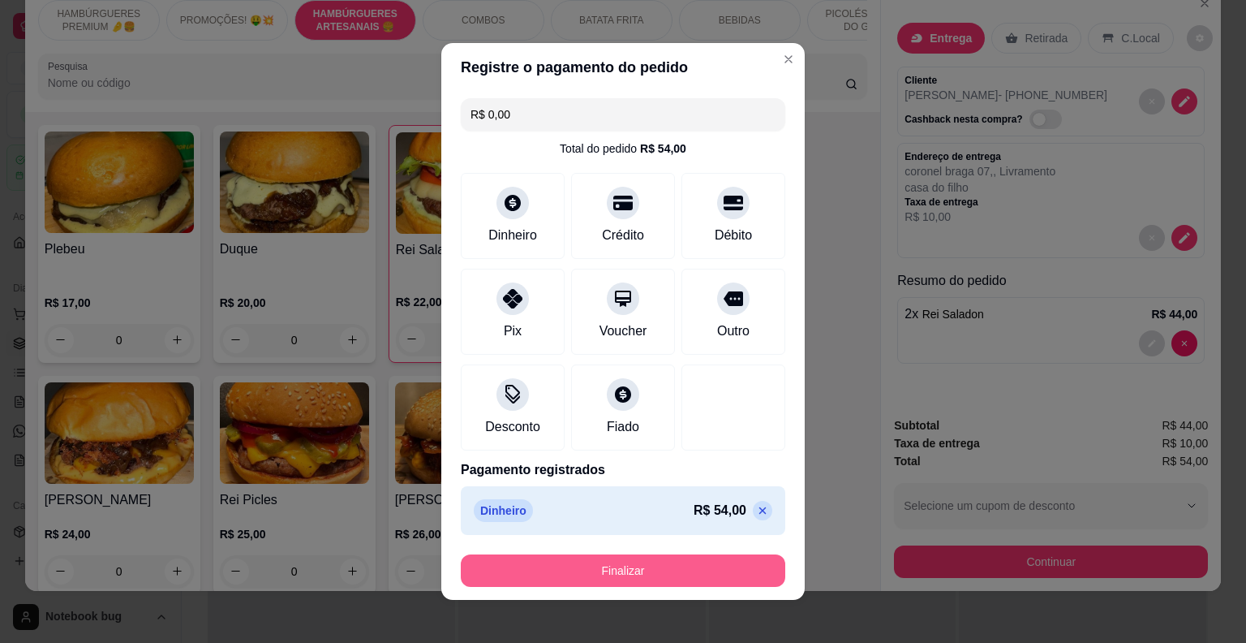
click at [721, 581] on button "Finalizar" at bounding box center [623, 570] width 325 height 32
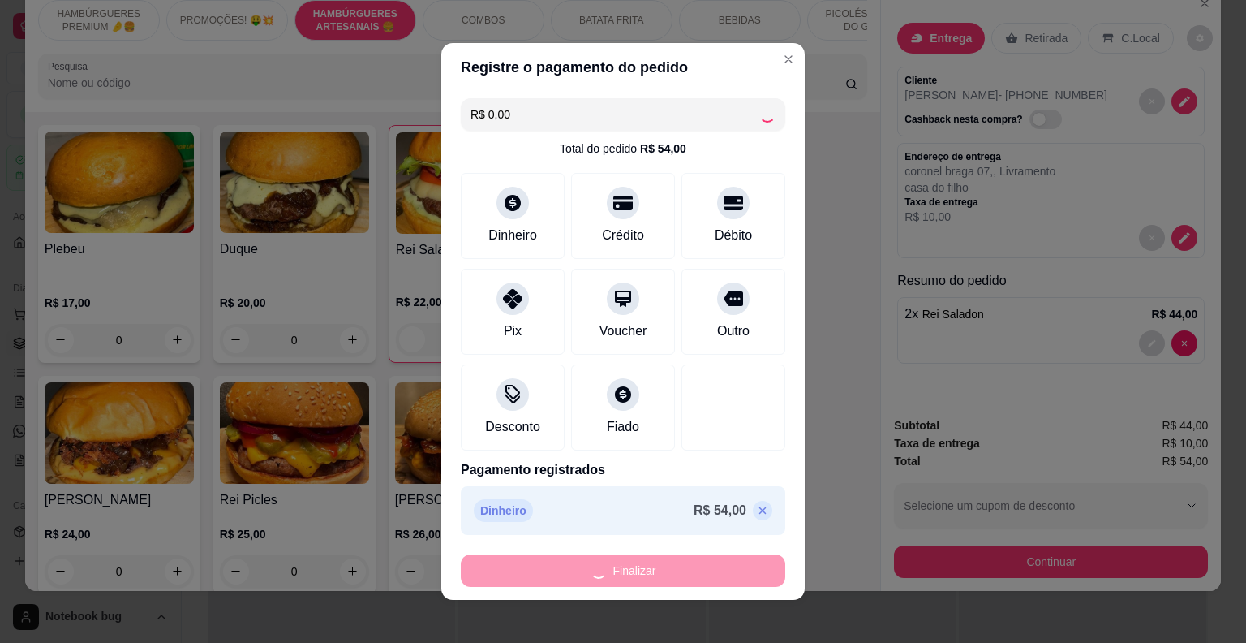
type input "0"
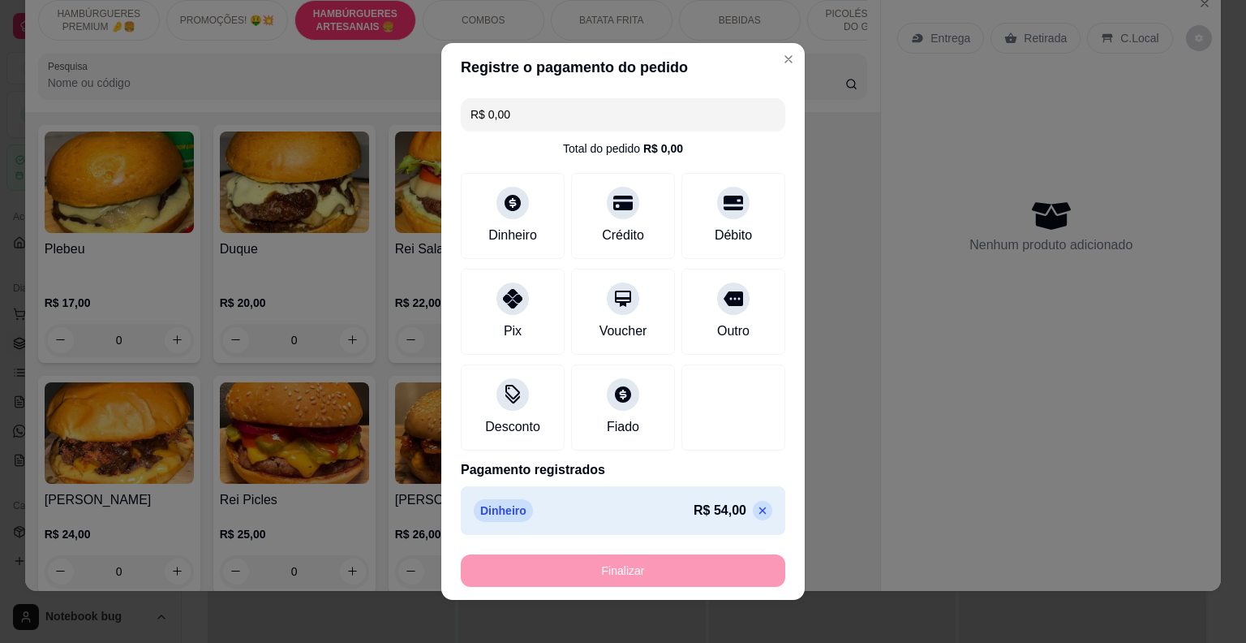
type input "-R$ 54,00"
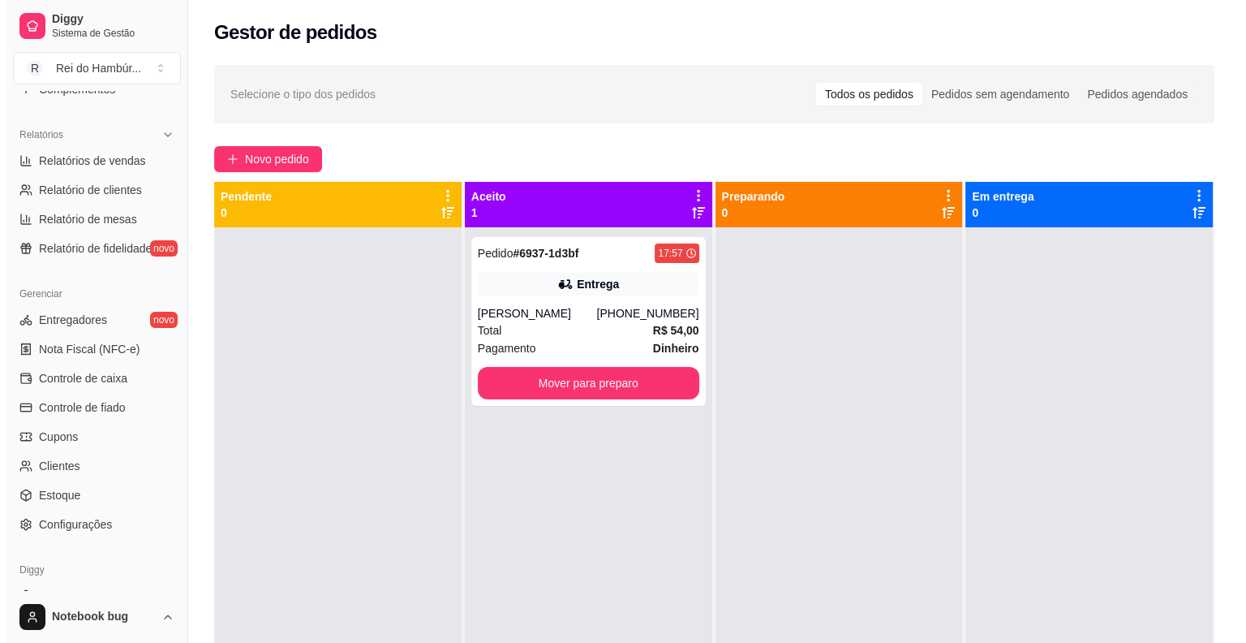
scroll to position [487, 0]
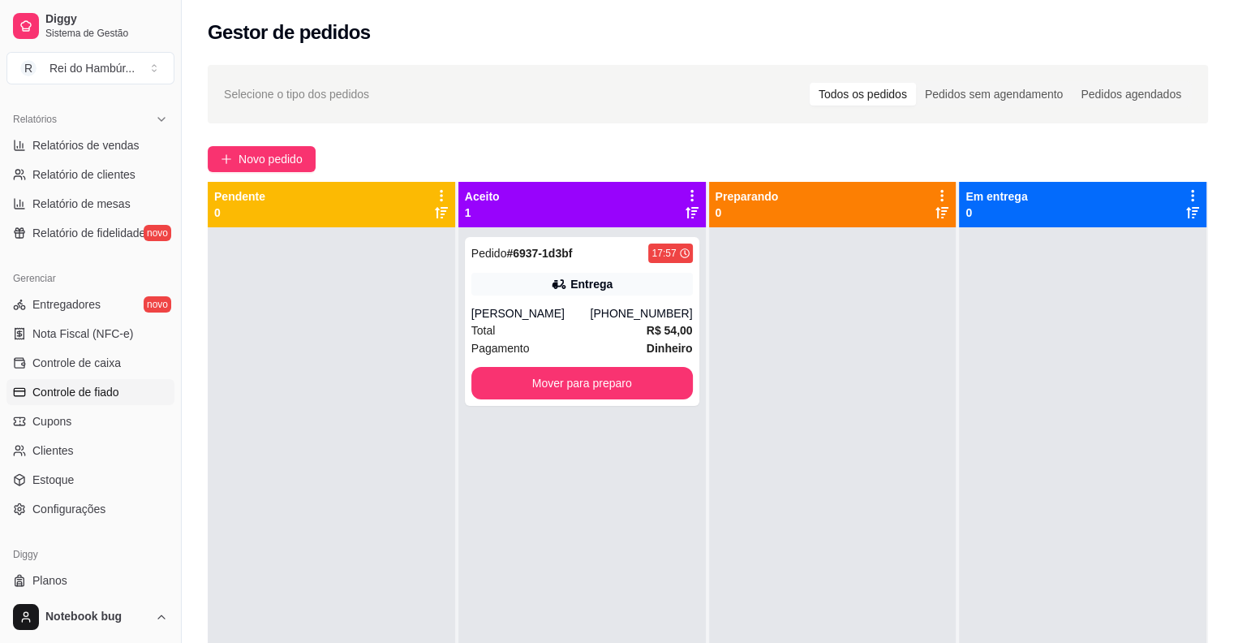
click at [93, 399] on link "Controle de fiado" at bounding box center [90, 392] width 168 height 26
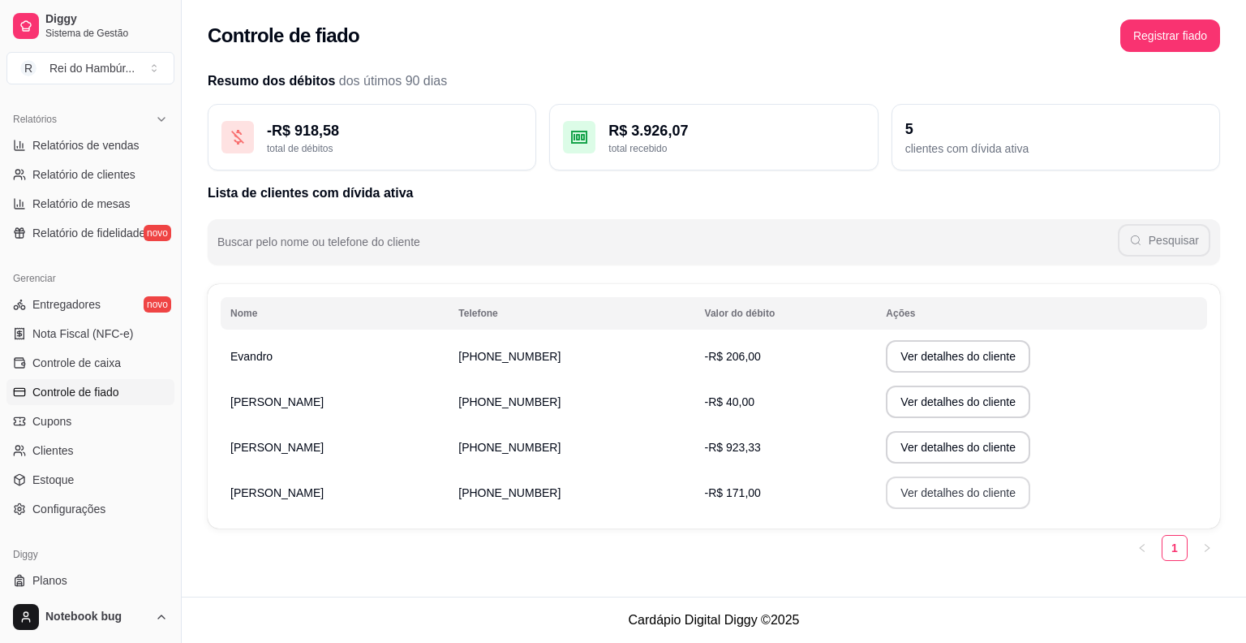
click at [886, 487] on button "Ver detalhes do cliente" at bounding box center [958, 492] width 144 height 32
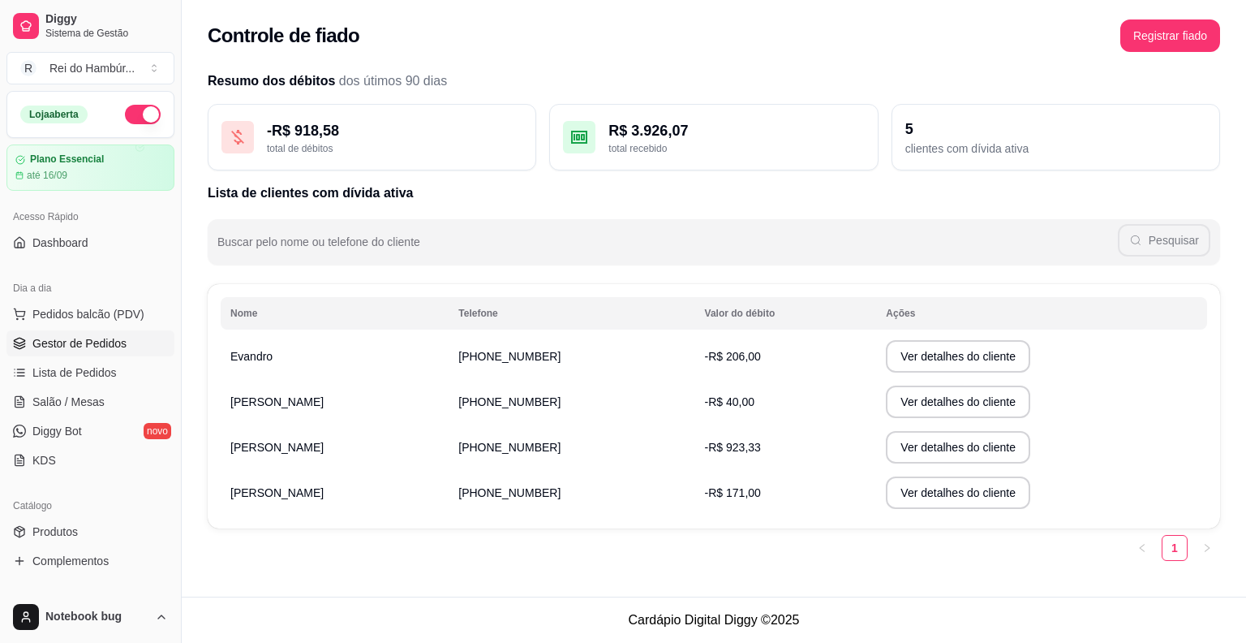
click at [128, 331] on link "Gestor de Pedidos" at bounding box center [90, 343] width 168 height 26
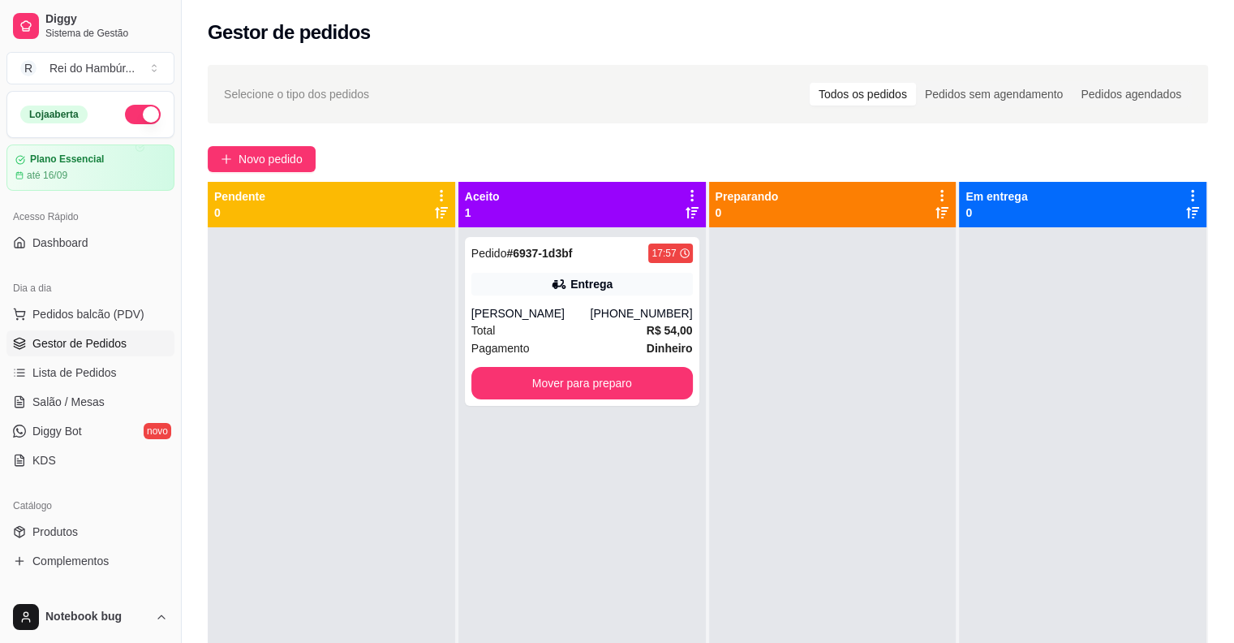
click at [103, 266] on div "Loja aberta Plano Essencial até 16/09 Acesso Rápido Dashboard Dia a dia Pedidos…" at bounding box center [90, 341] width 181 height 500
drag, startPoint x: 103, startPoint y: 266, endPoint x: 15, endPoint y: 282, distance: 89.1
click at [15, 282] on div "Loja aberta Plano Essencial até 16/09 Acesso Rápido Dashboard Dia a dia Pedidos…" at bounding box center [90, 341] width 181 height 500
drag, startPoint x: 15, startPoint y: 282, endPoint x: 145, endPoint y: 314, distance: 133.6
click at [145, 314] on button "Pedidos balcão (PDV)" at bounding box center [90, 314] width 168 height 26
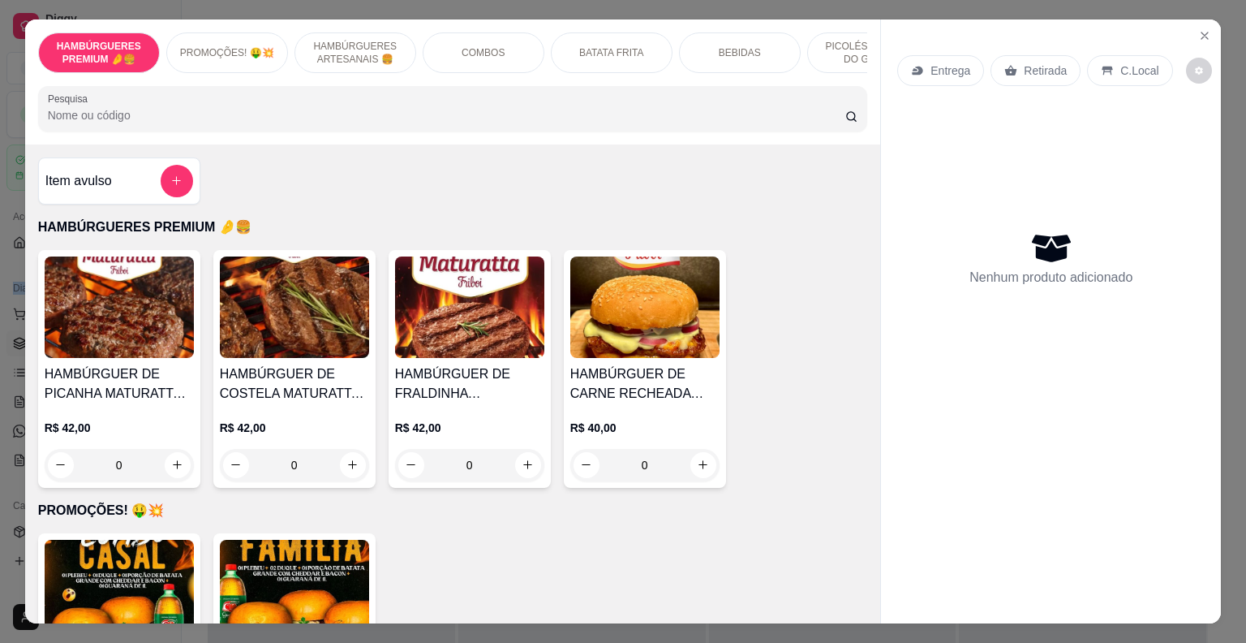
click at [537, 385] on h4 "HAMBÚRGUER DE FRALDINHA MATURATTA (FRIBOI)" at bounding box center [469, 383] width 149 height 39
drag, startPoint x: 1209, startPoint y: 18, endPoint x: 1197, endPoint y: 38, distance: 23.2
click at [1203, 27] on div "HAMBÚRGUERES PREMIUM 🤌🍔 PROMOÇÕES! 🤑💥 HAMBÚRGUERES ARTESANAIS 🍔 COMBOS BATATA F…" at bounding box center [623, 321] width 1246 height 643
click at [1203, 29] on icon "Close" at bounding box center [1204, 35] width 13 height 13
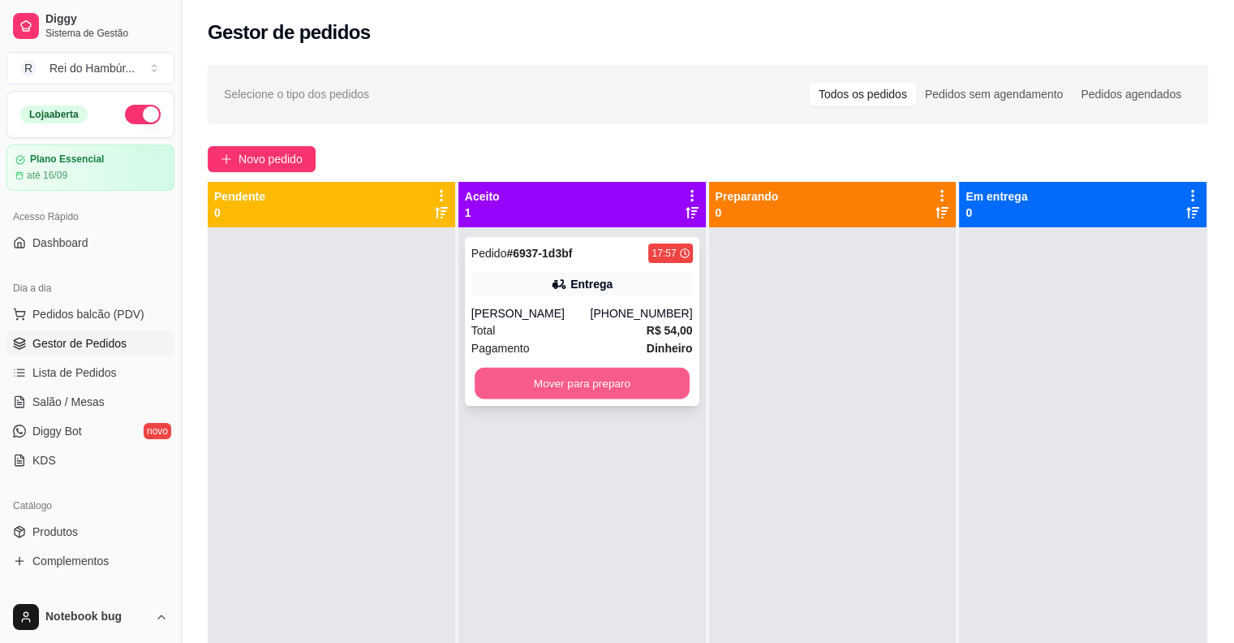
click at [617, 381] on button "Mover para preparo" at bounding box center [582, 383] width 215 height 32
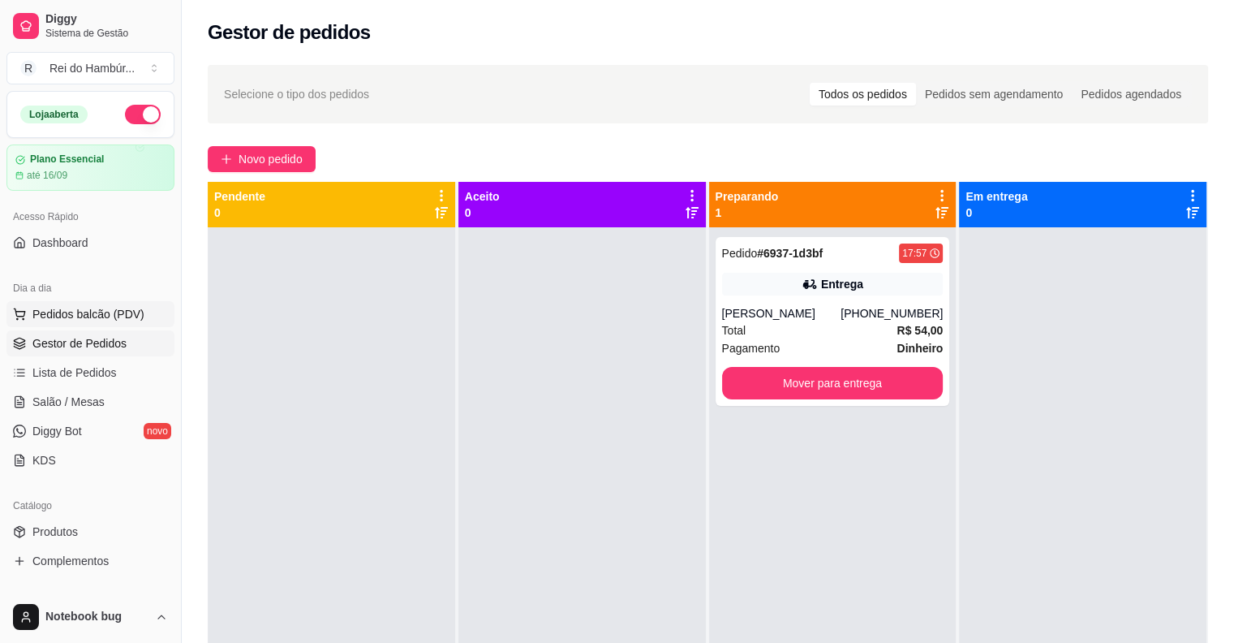
click at [120, 316] on span "Pedidos balcão (PDV)" at bounding box center [88, 314] width 112 height 16
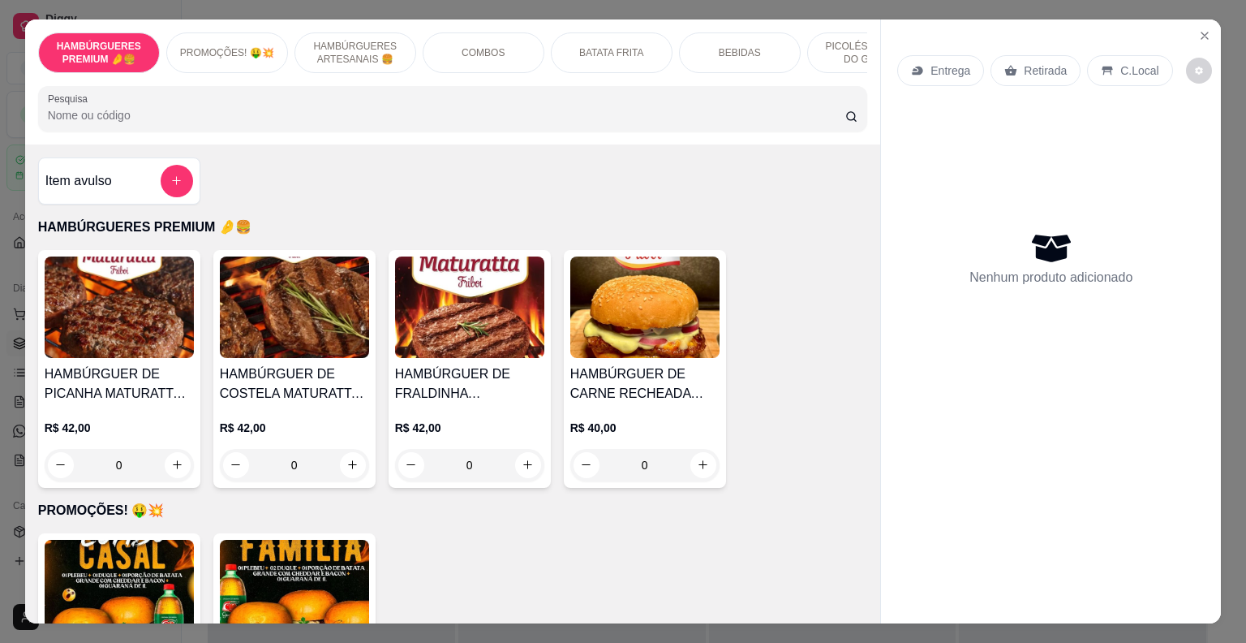
click at [609, 46] on p "BATATA FRITA" at bounding box center [611, 52] width 65 height 13
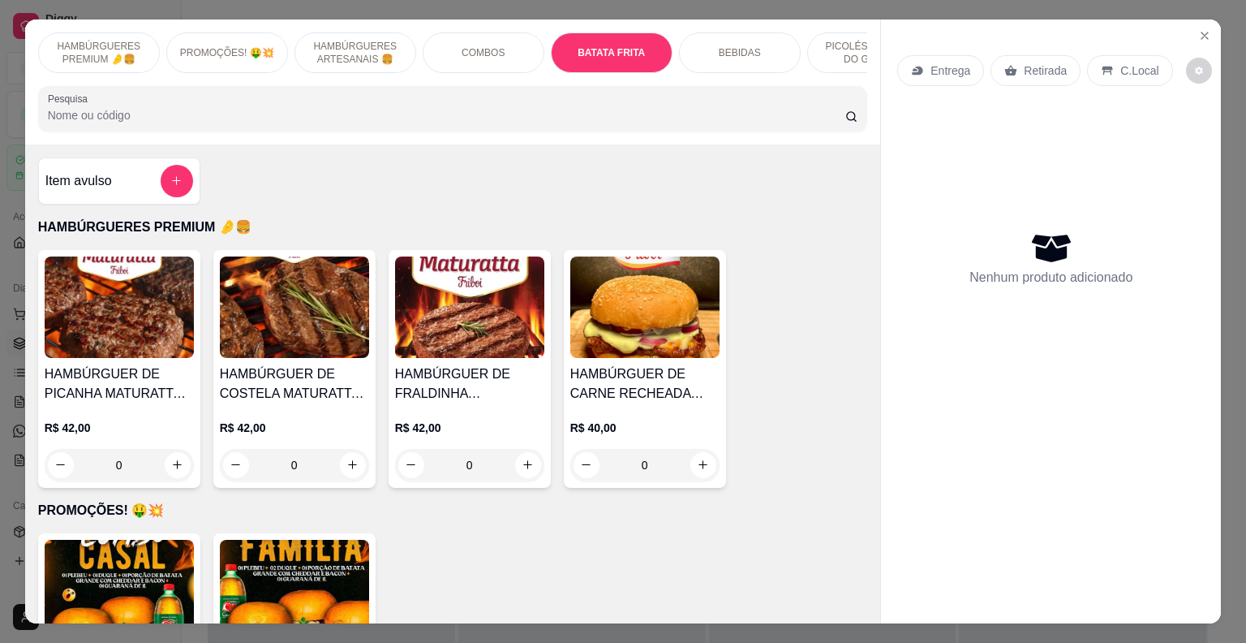
scroll to position [39, 0]
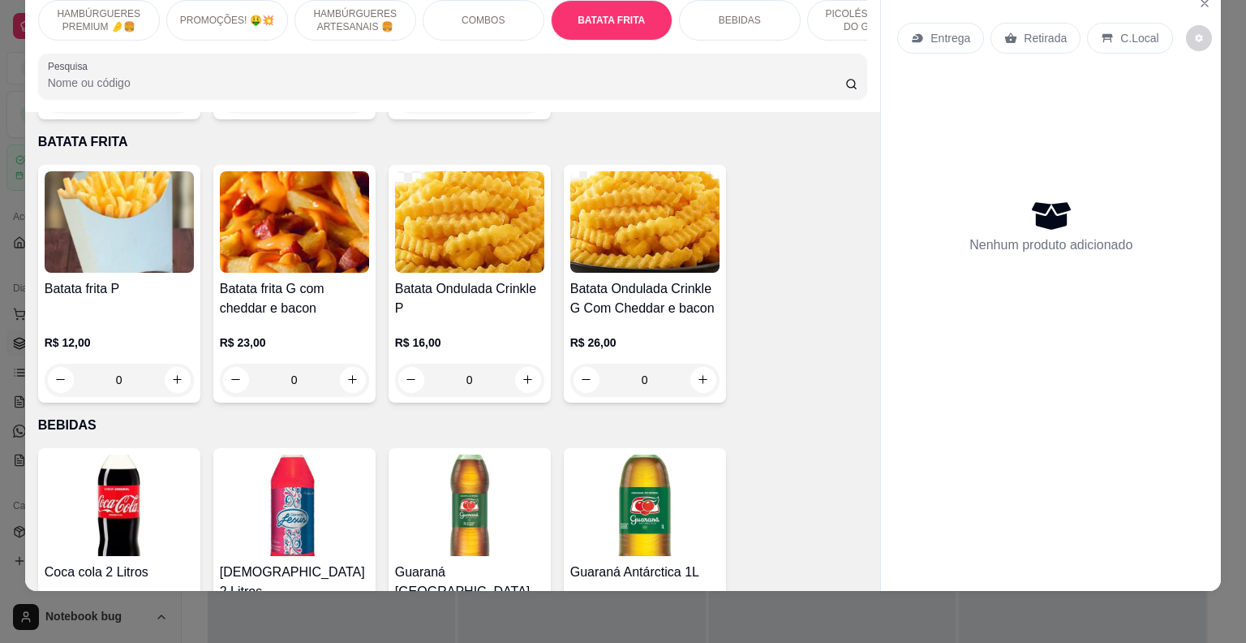
click at [169, 363] on div "0" at bounding box center [119, 379] width 149 height 32
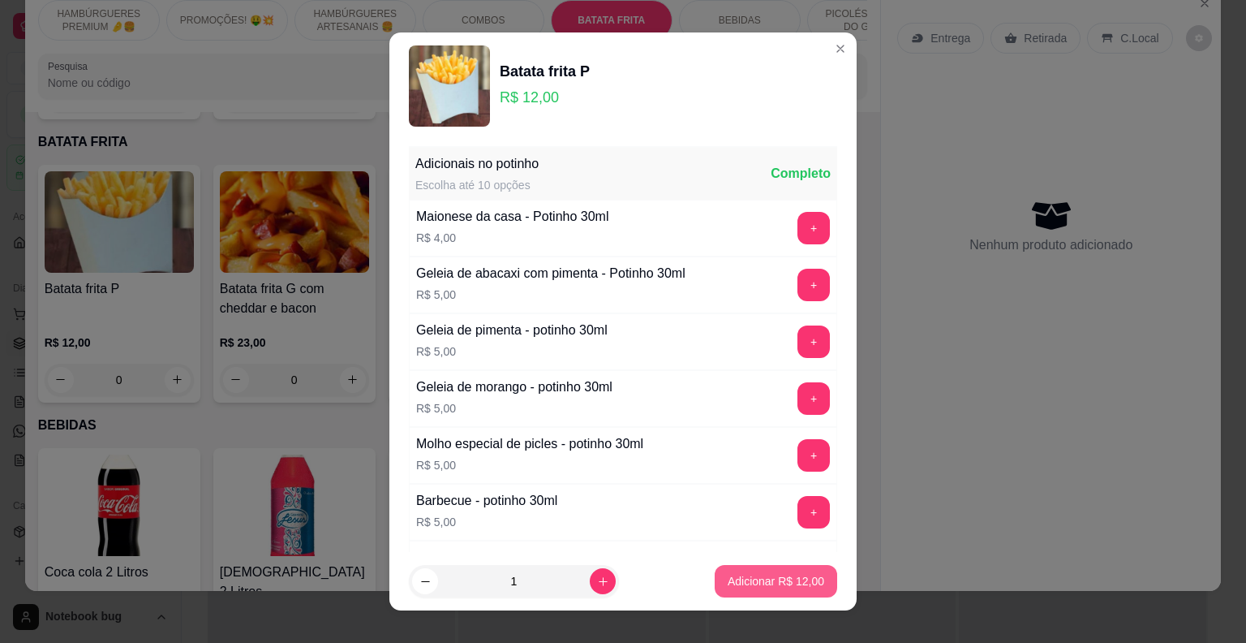
click at [733, 579] on p "Adicionar R$ 12,00" at bounding box center [776, 581] width 97 height 16
type input "1"
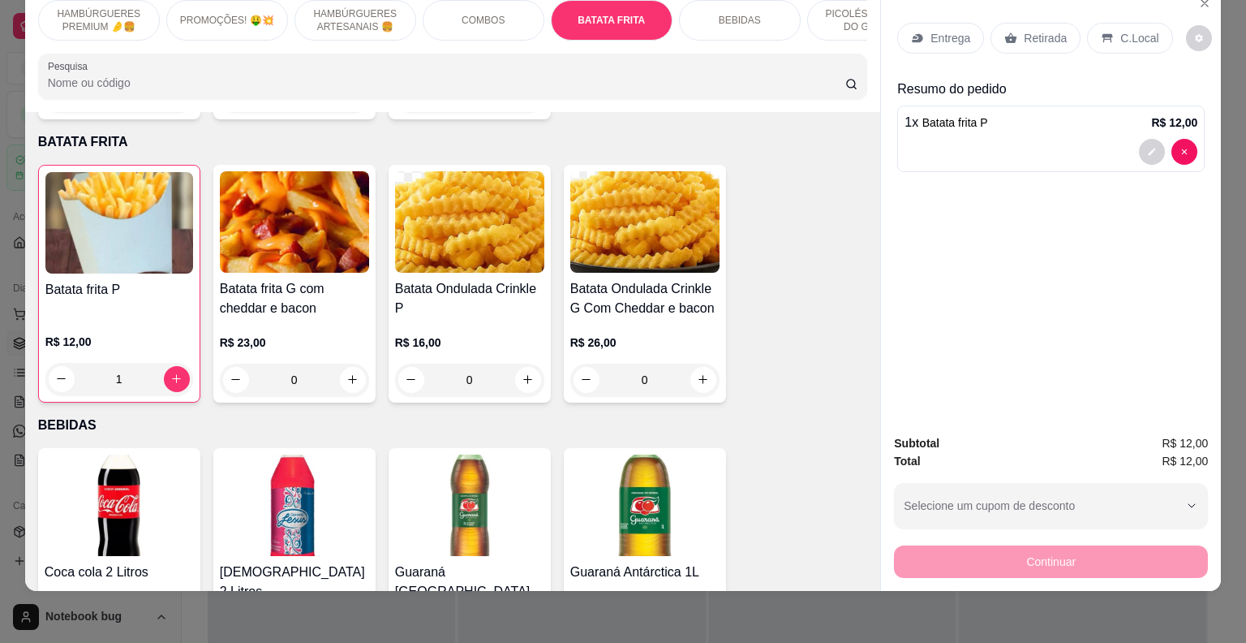
click at [376, 7] on p "HAMBÚRGUERES ARTESANAIS 🍔" at bounding box center [355, 20] width 94 height 26
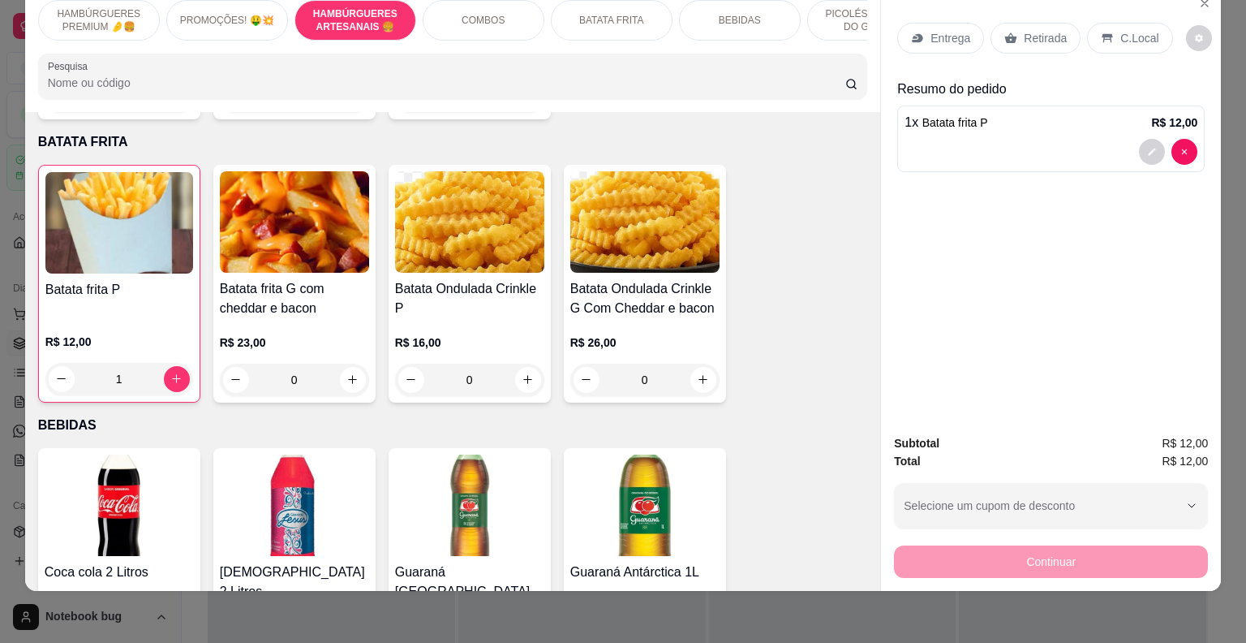
scroll to position [652, 0]
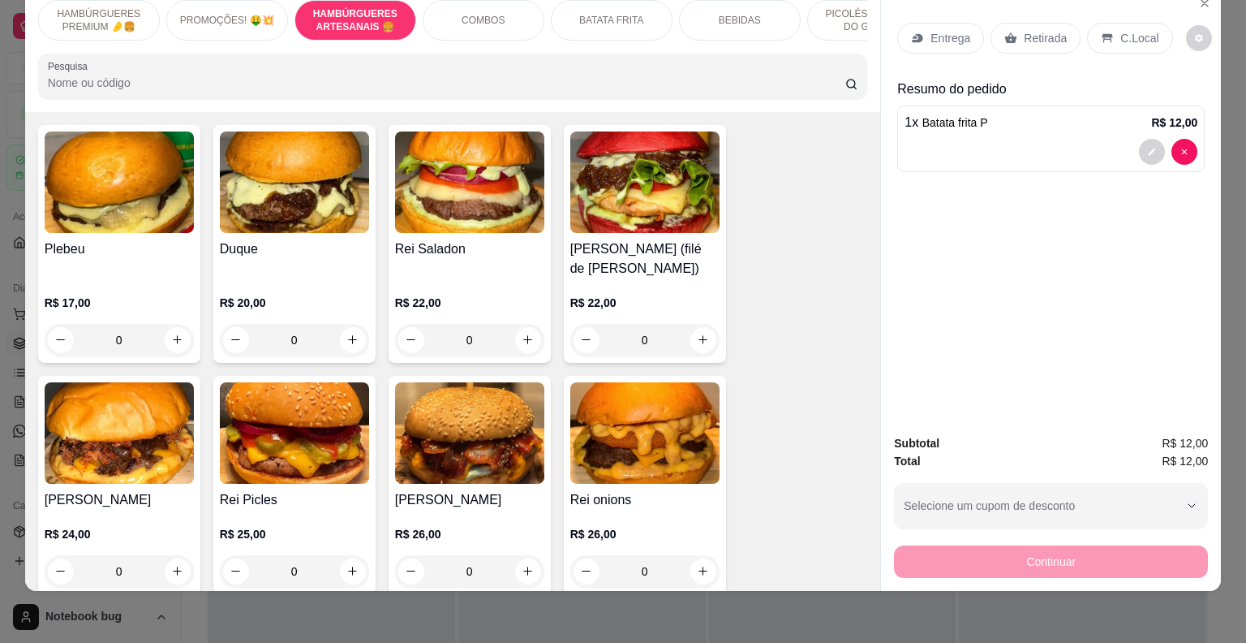
click at [522, 356] on div "0" at bounding box center [469, 340] width 149 height 32
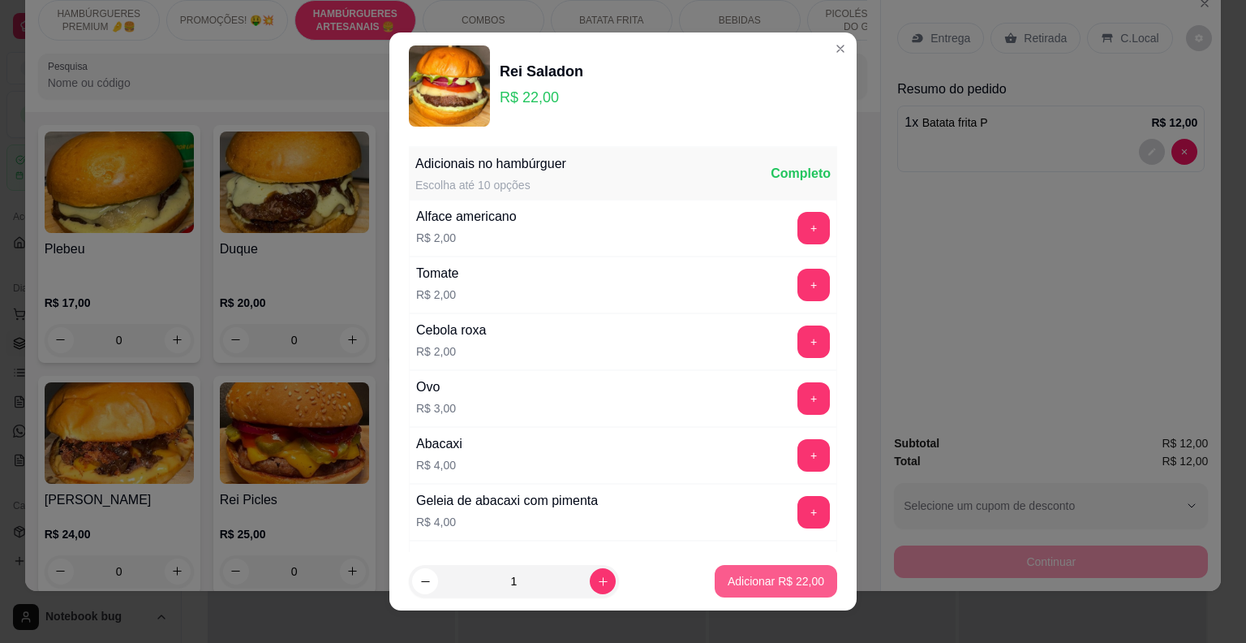
click at [763, 584] on p "Adicionar R$ 22,00" at bounding box center [776, 581] width 97 height 16
type input "1"
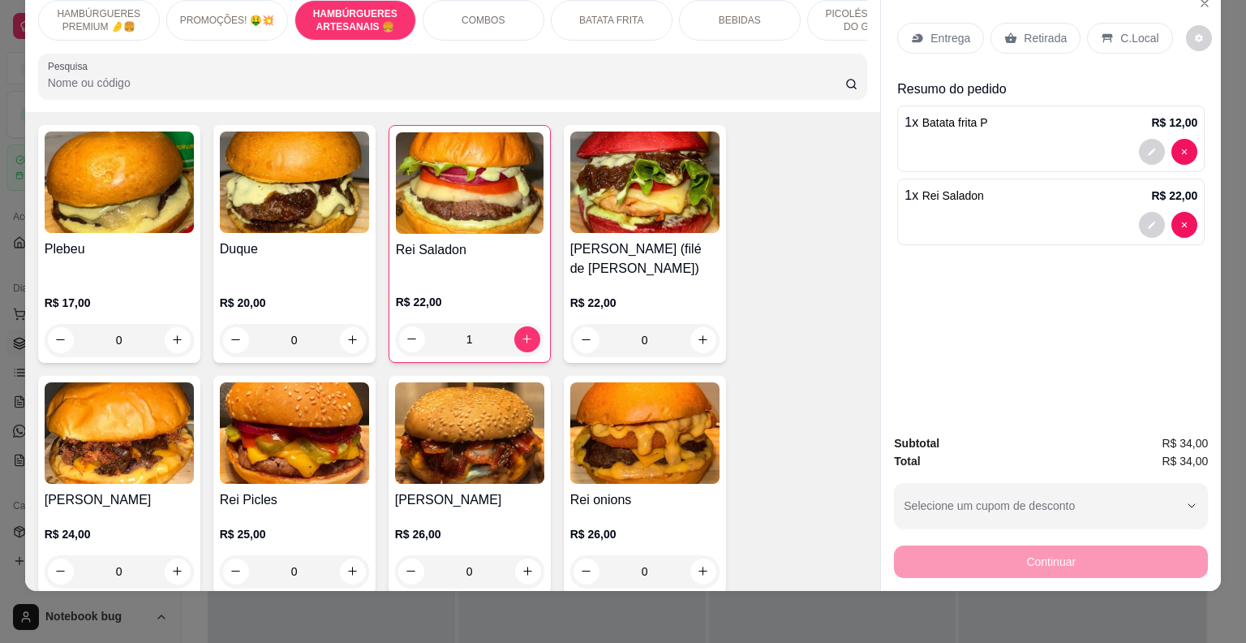
click at [952, 30] on p "Entrega" at bounding box center [951, 38] width 40 height 16
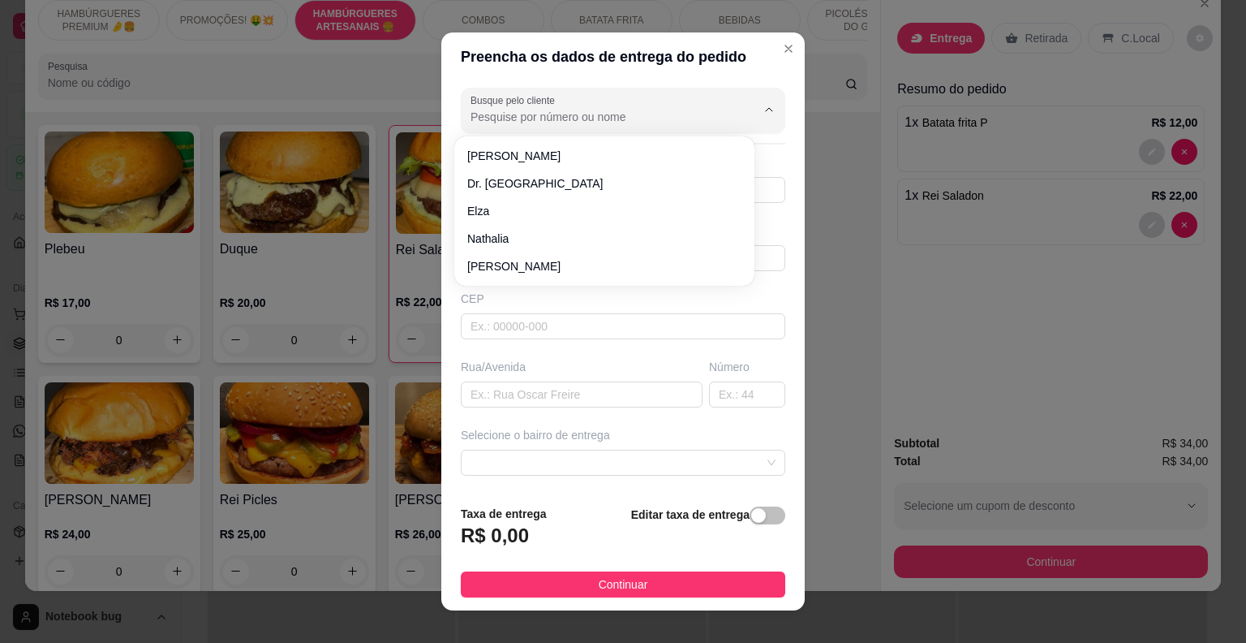
click at [581, 123] on input "Busque pelo cliente" at bounding box center [601, 117] width 260 height 16
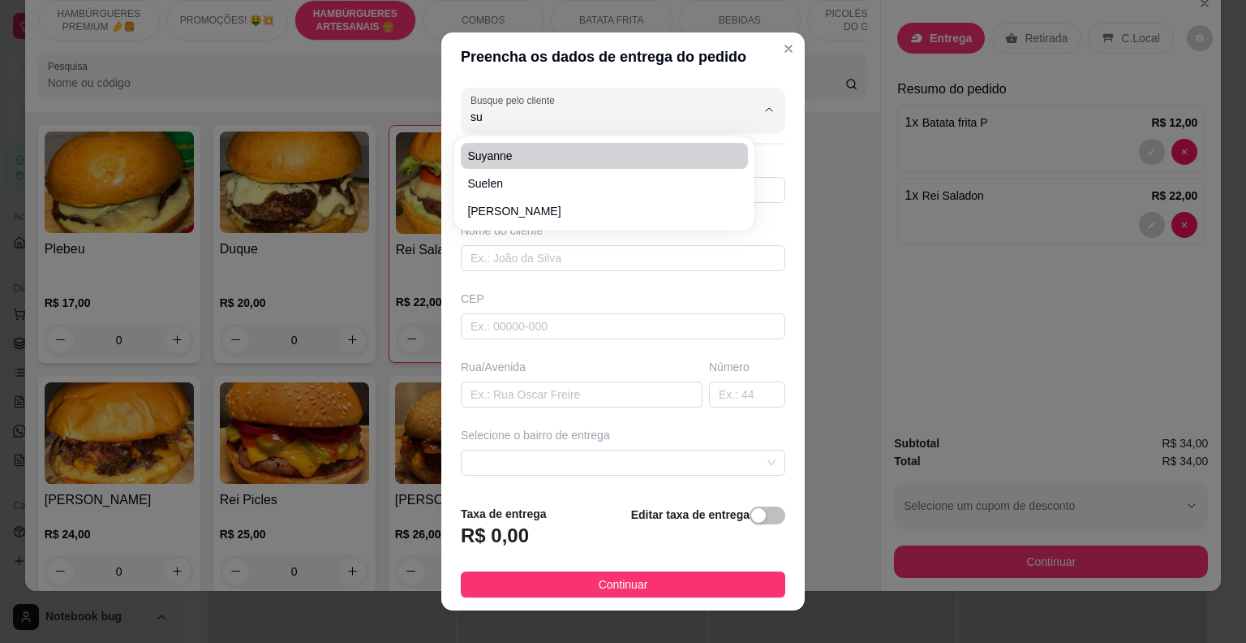
click at [493, 153] on span "suyanne" at bounding box center [596, 156] width 258 height 16
type input "suyanne"
type input "8699923115"
type input "suyanne"
type input "Peritoro-ma"
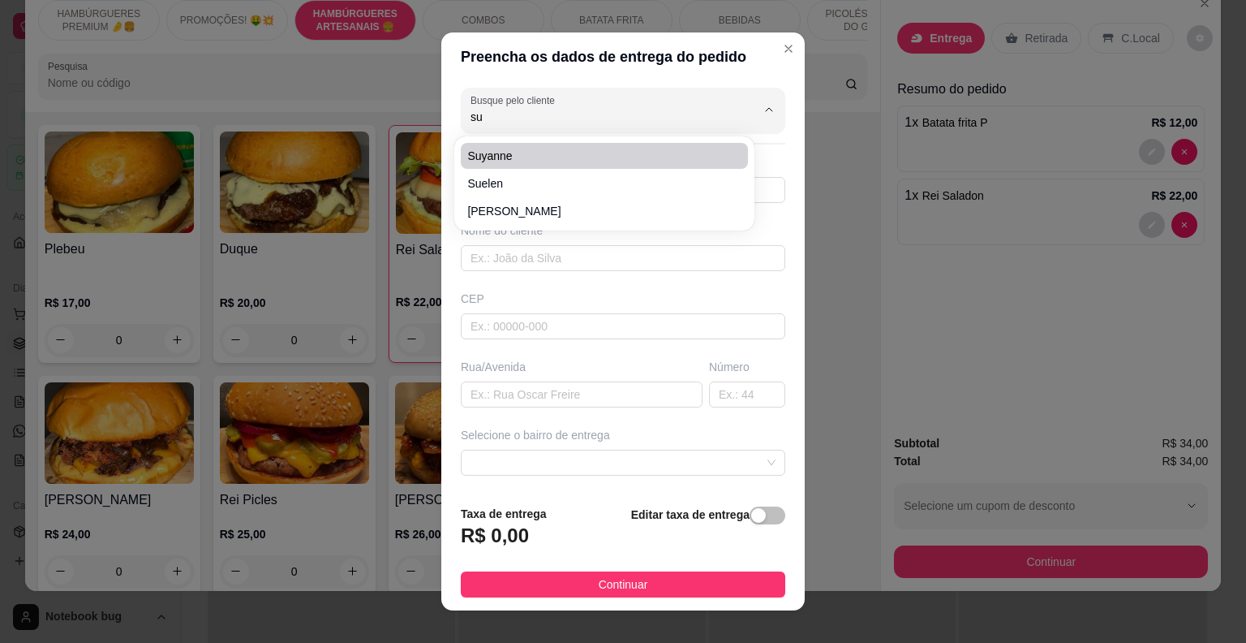
type input "hotel peritoro"
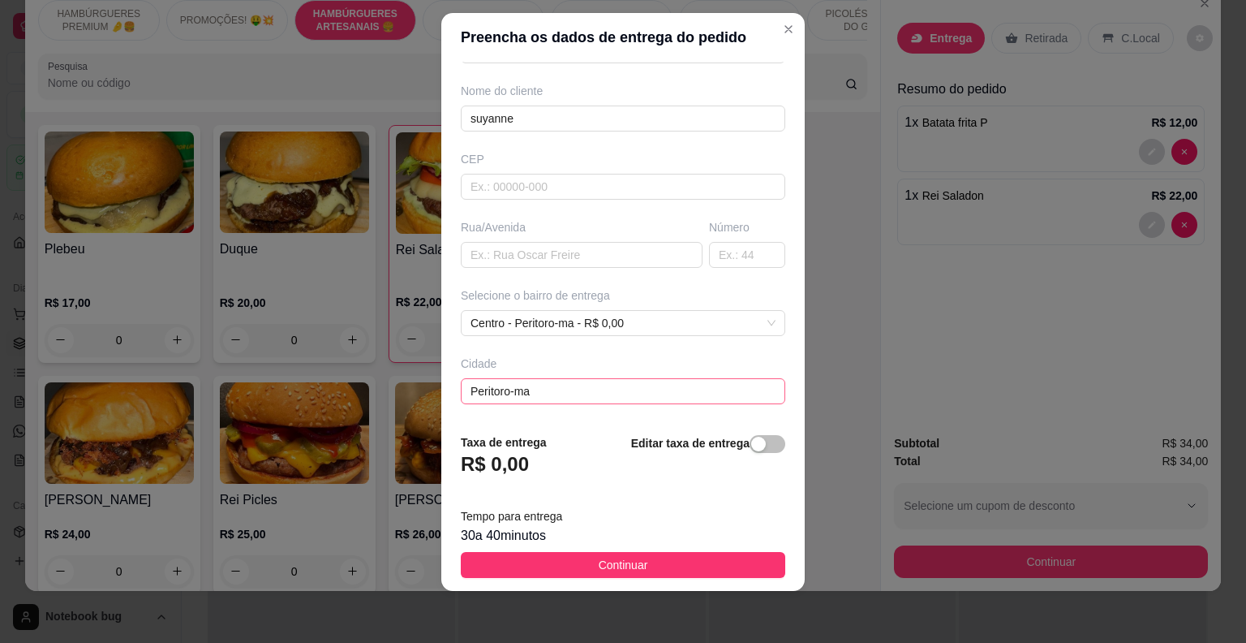
scroll to position [185, 0]
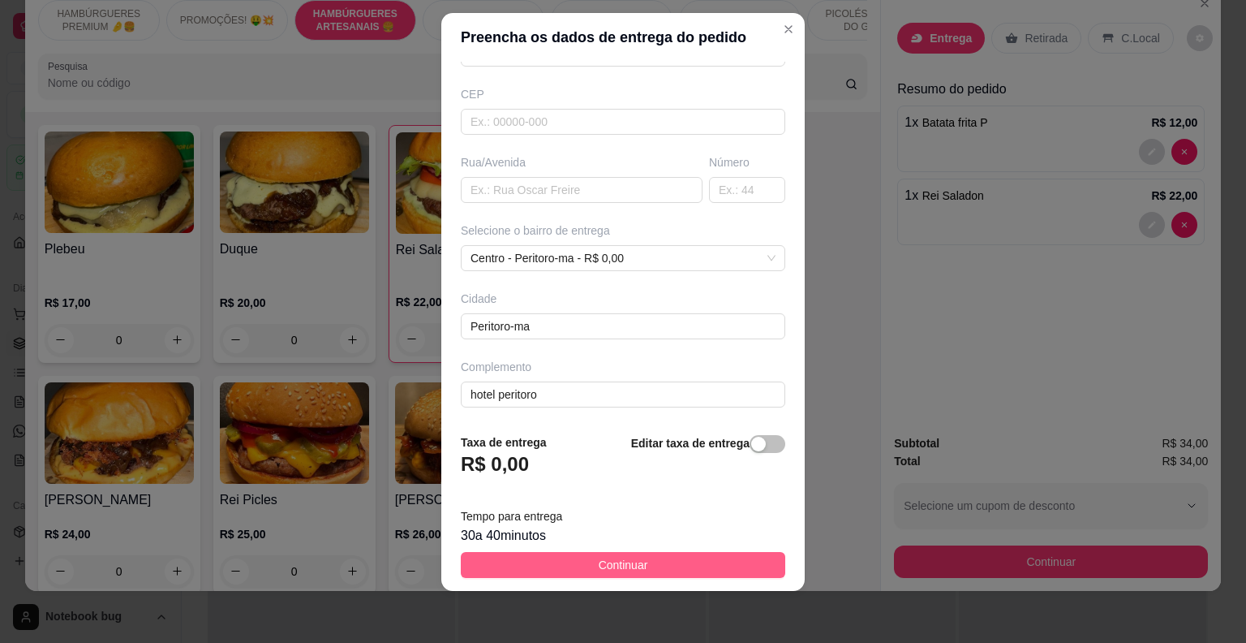
type input "suyanne"
click at [599, 557] on span "Continuar" at bounding box center [623, 565] width 49 height 18
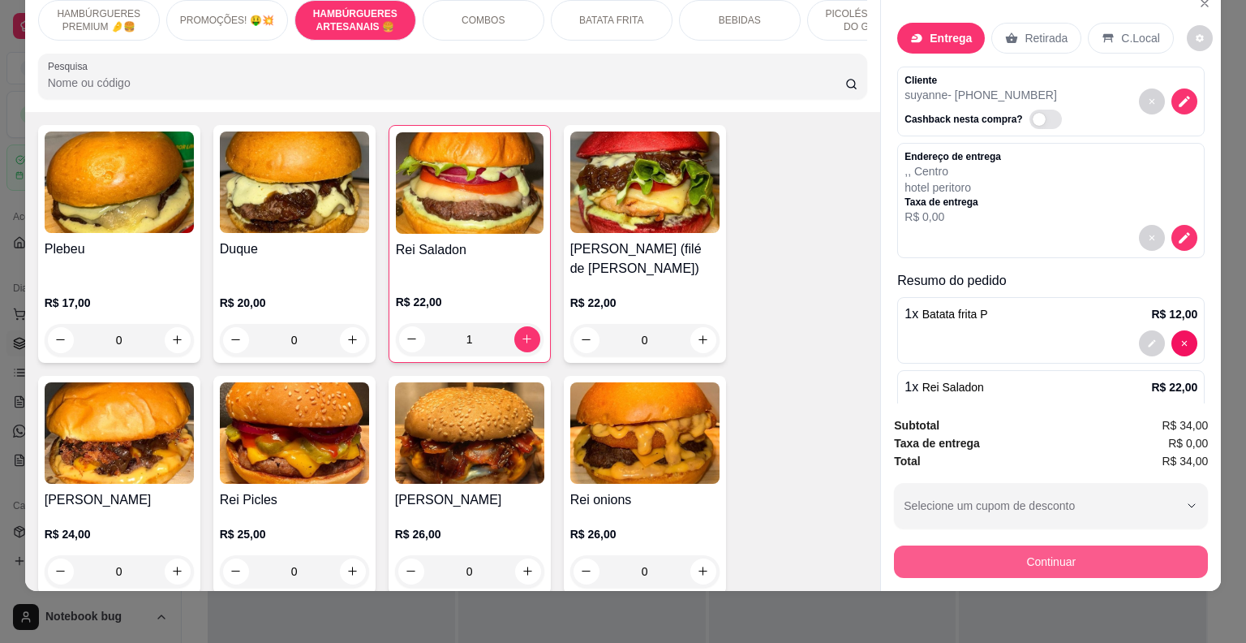
click at [1112, 545] on button "Continuar" at bounding box center [1051, 561] width 314 height 32
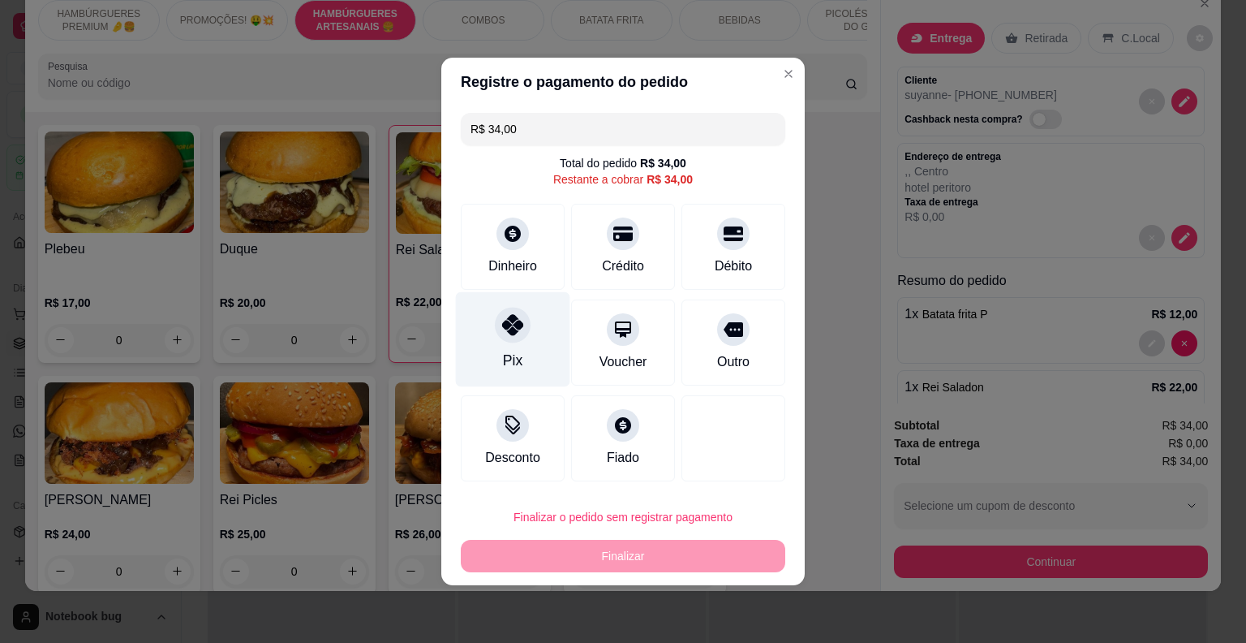
click at [528, 335] on div "Pix" at bounding box center [513, 339] width 114 height 95
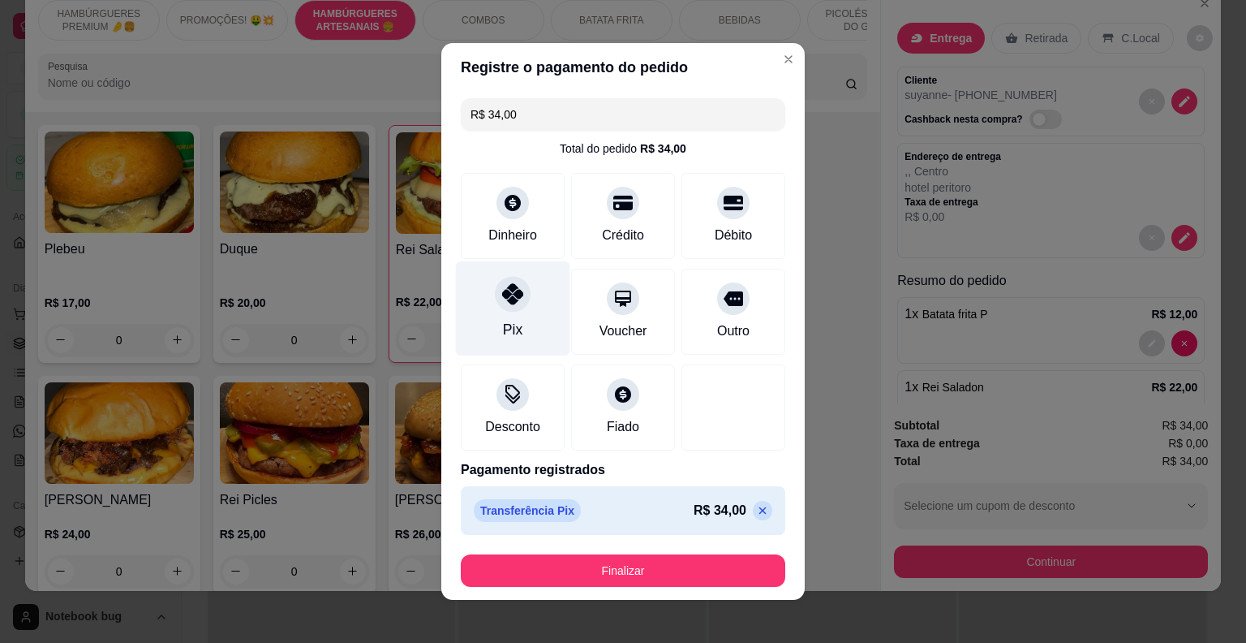
type input "R$ 0,00"
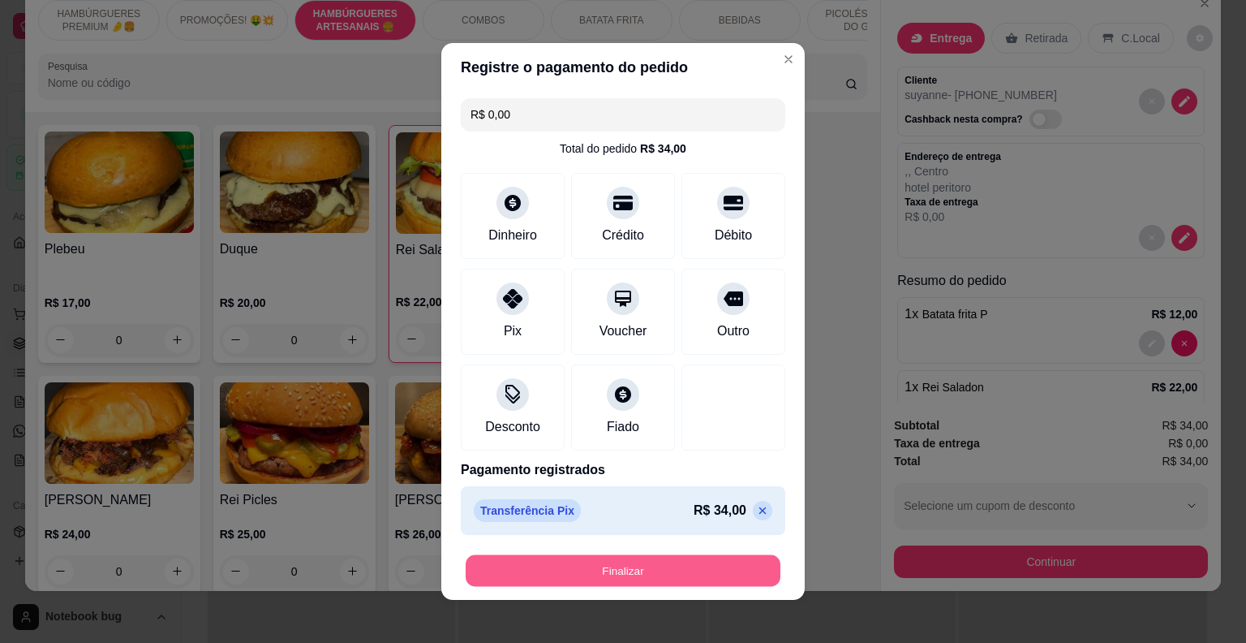
click at [665, 565] on button "Finalizar" at bounding box center [623, 571] width 315 height 32
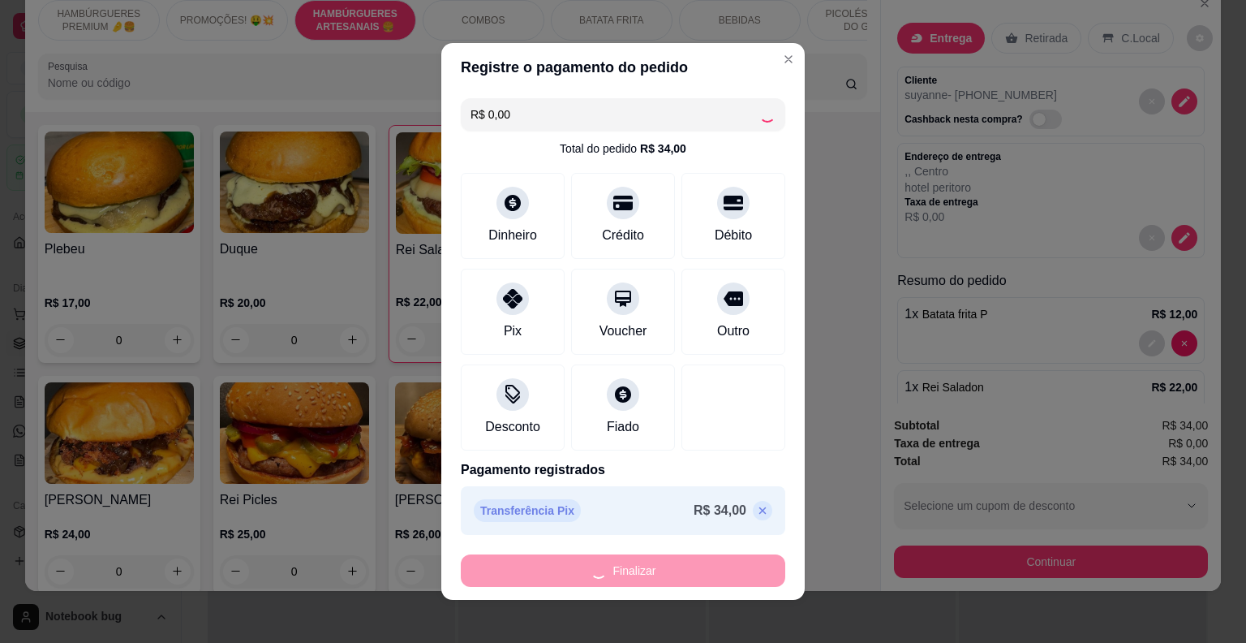
type input "0"
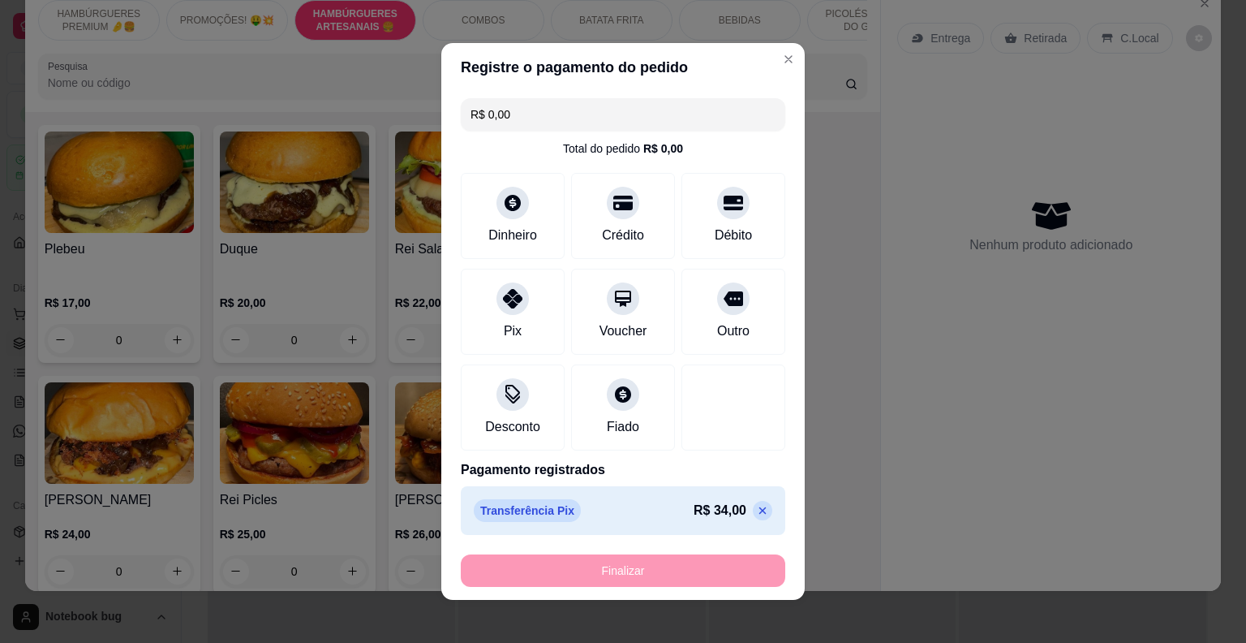
type input "-R$ 34,00"
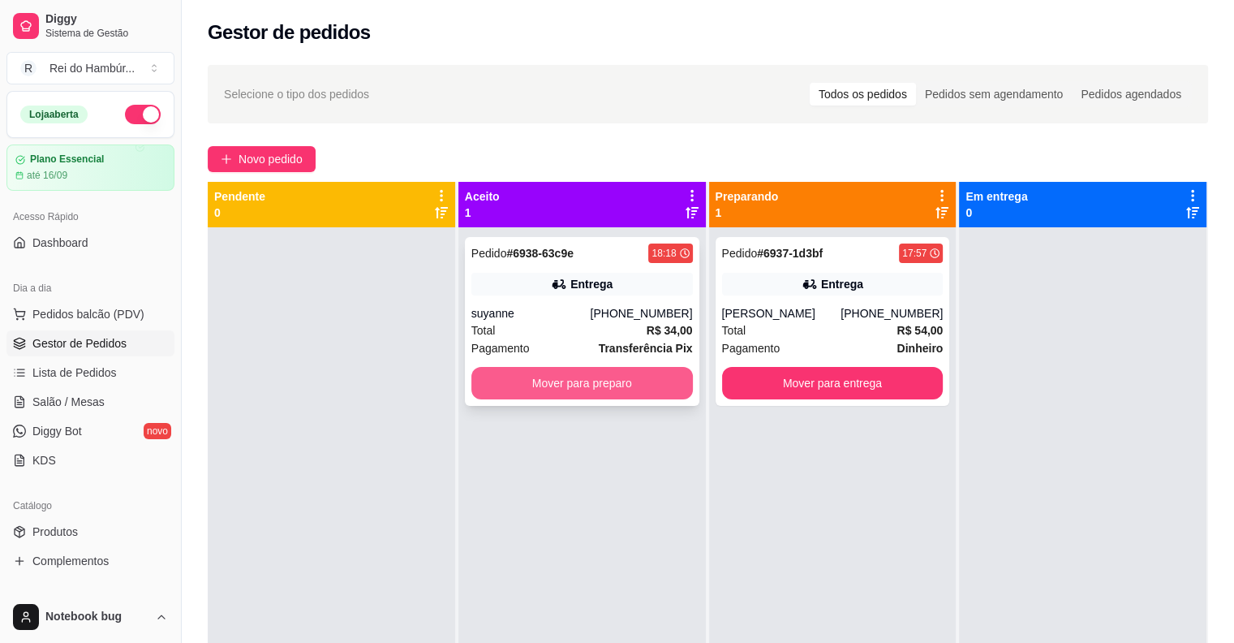
click at [509, 398] on button "Mover para preparo" at bounding box center [581, 383] width 221 height 32
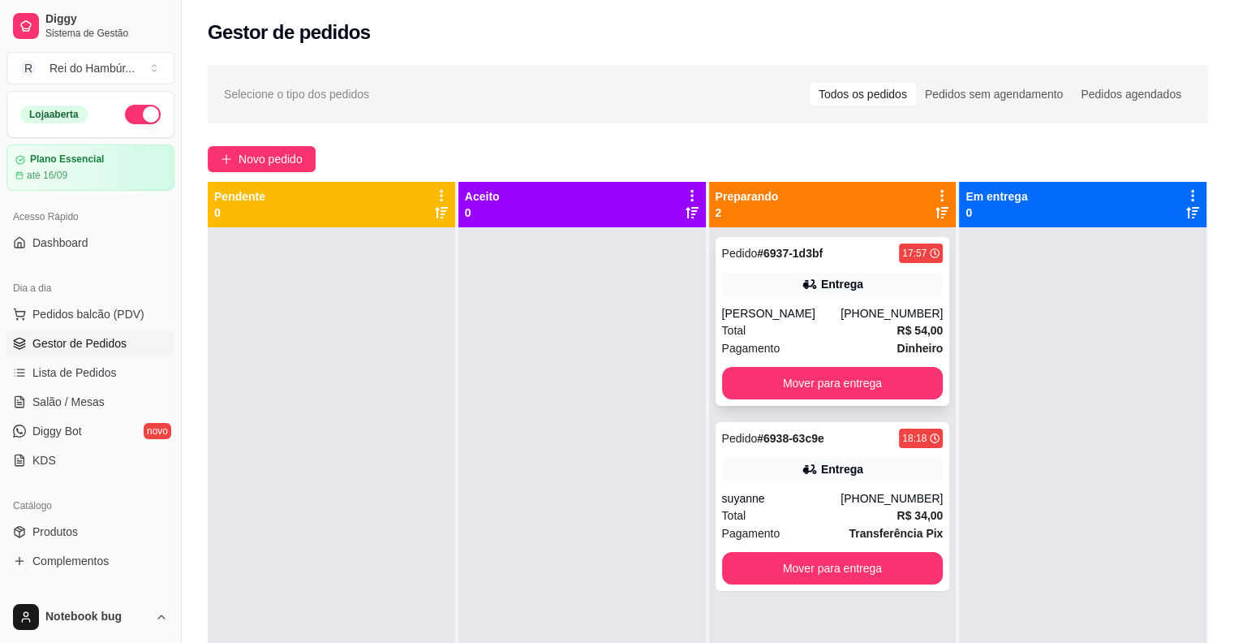
click at [775, 299] on div "Pedido # 6937-1d3bf 17:57 Entrega fernando [PHONE_NUMBER] Total R$ 54,00 Pagame…" at bounding box center [833, 321] width 234 height 169
click at [114, 302] on button "Pedidos balcão (PDV)" at bounding box center [90, 314] width 168 height 26
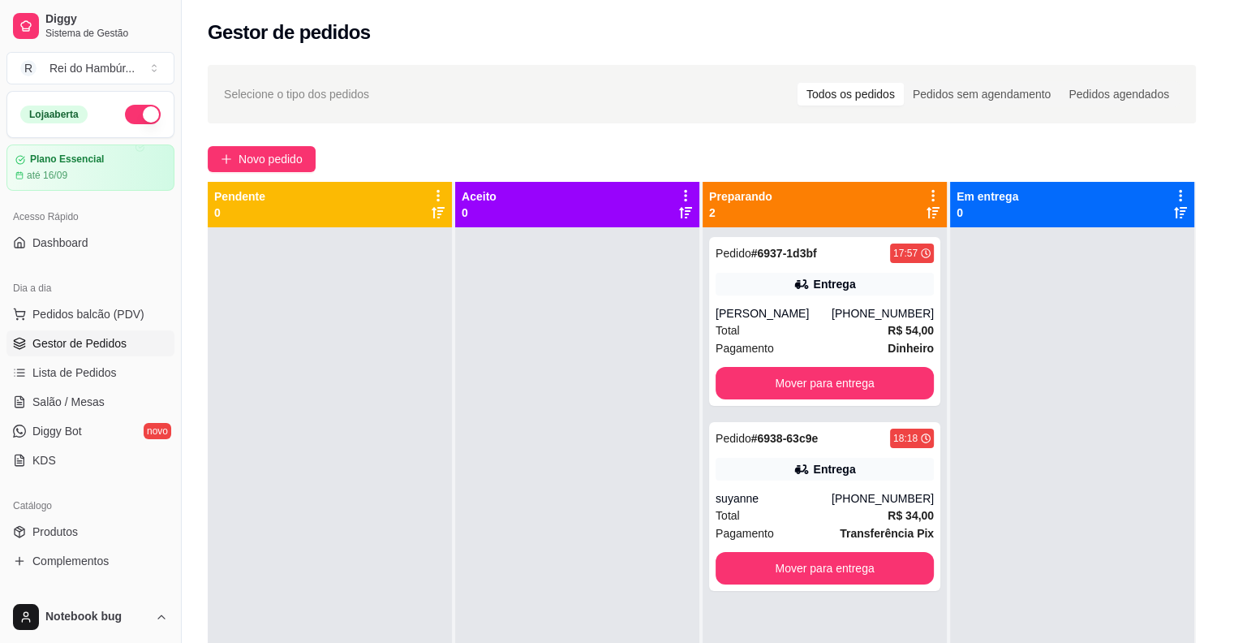
click at [138, 320] on img at bounding box center [112, 307] width 152 height 103
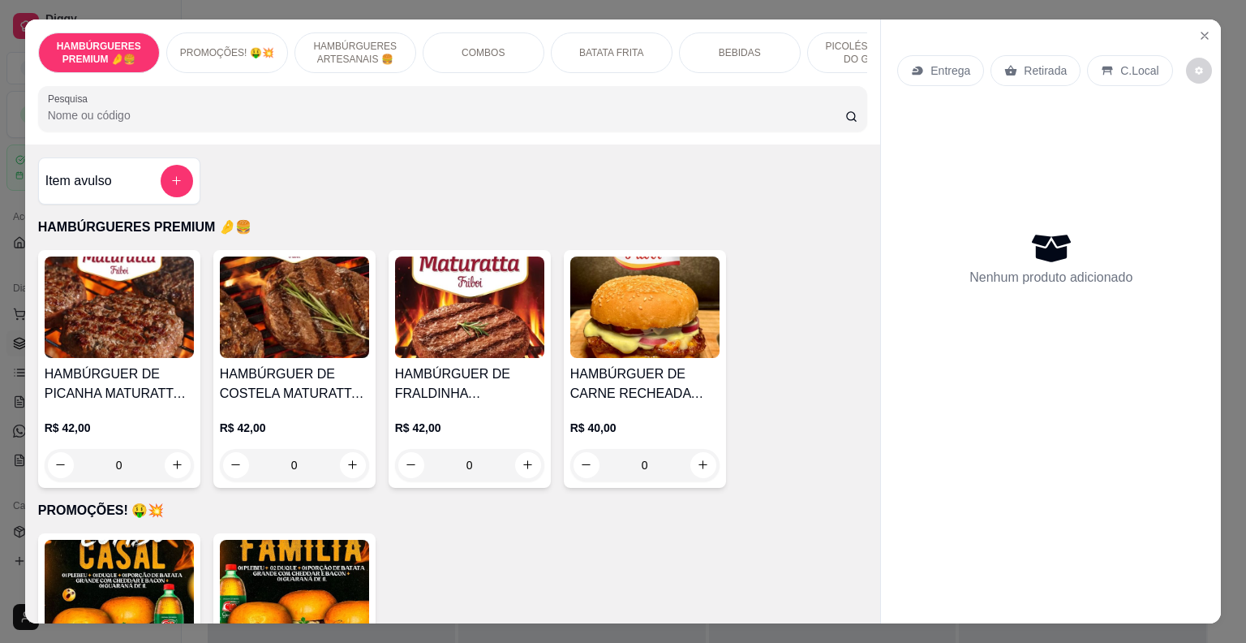
click at [808, 37] on div "PICOLÉS FRUTOS DO GOIÁS" at bounding box center [868, 52] width 122 height 41
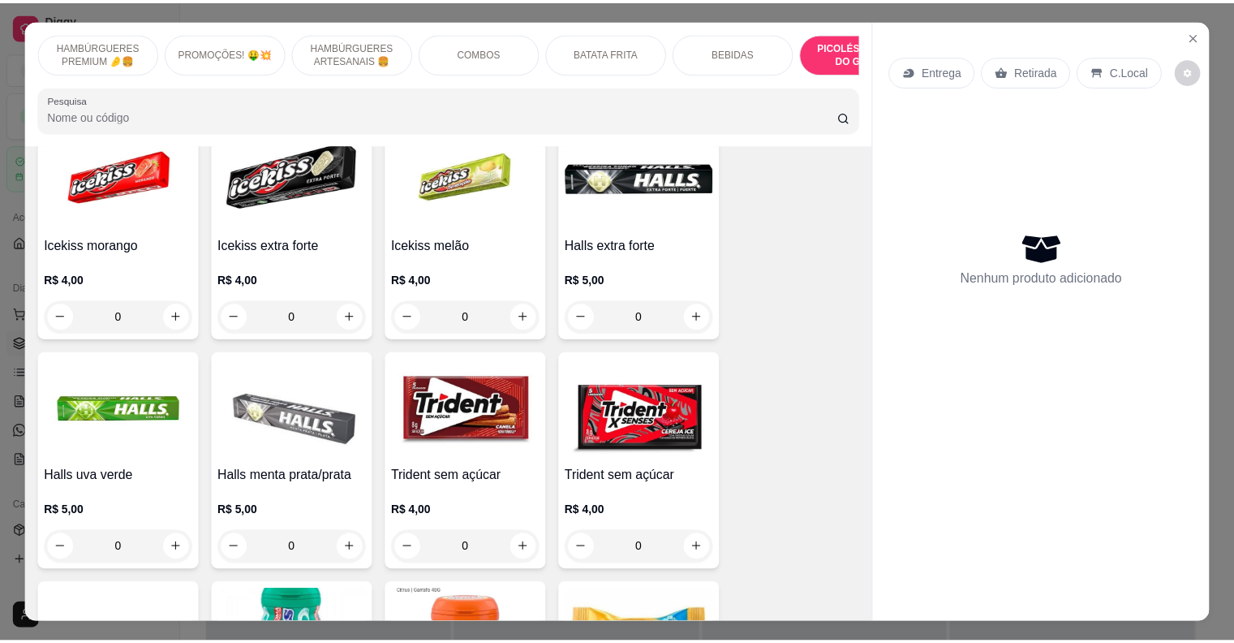
scroll to position [5361, 0]
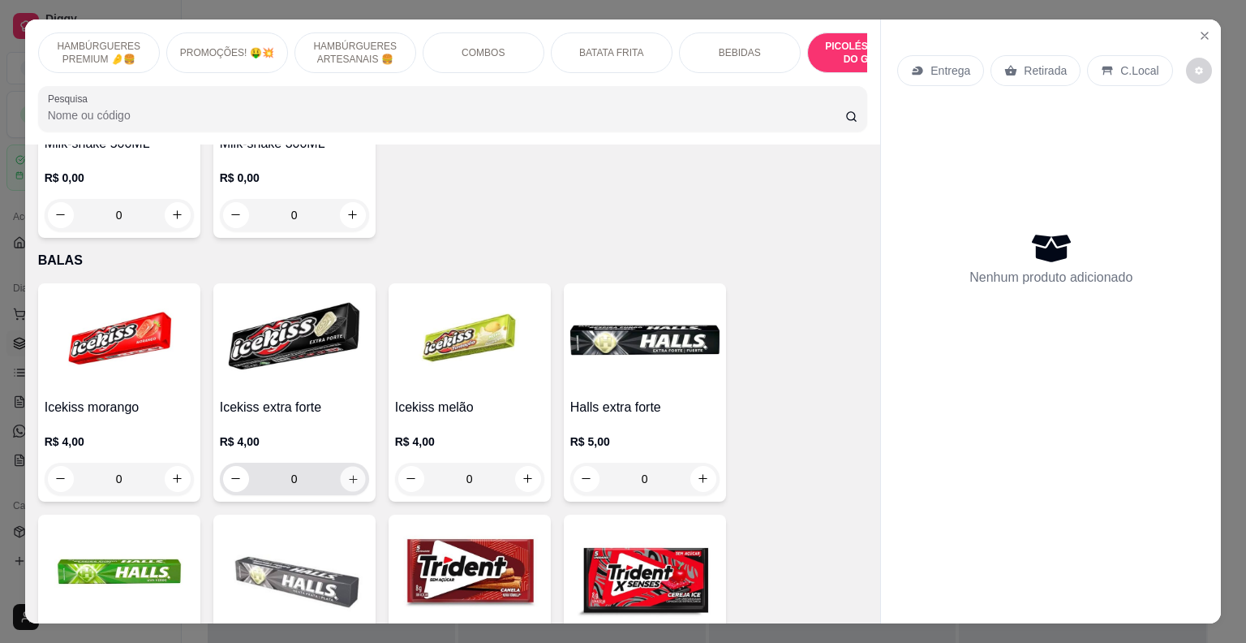
click at [346, 472] on icon "increase-product-quantity" at bounding box center [352, 478] width 12 height 12
type input "1"
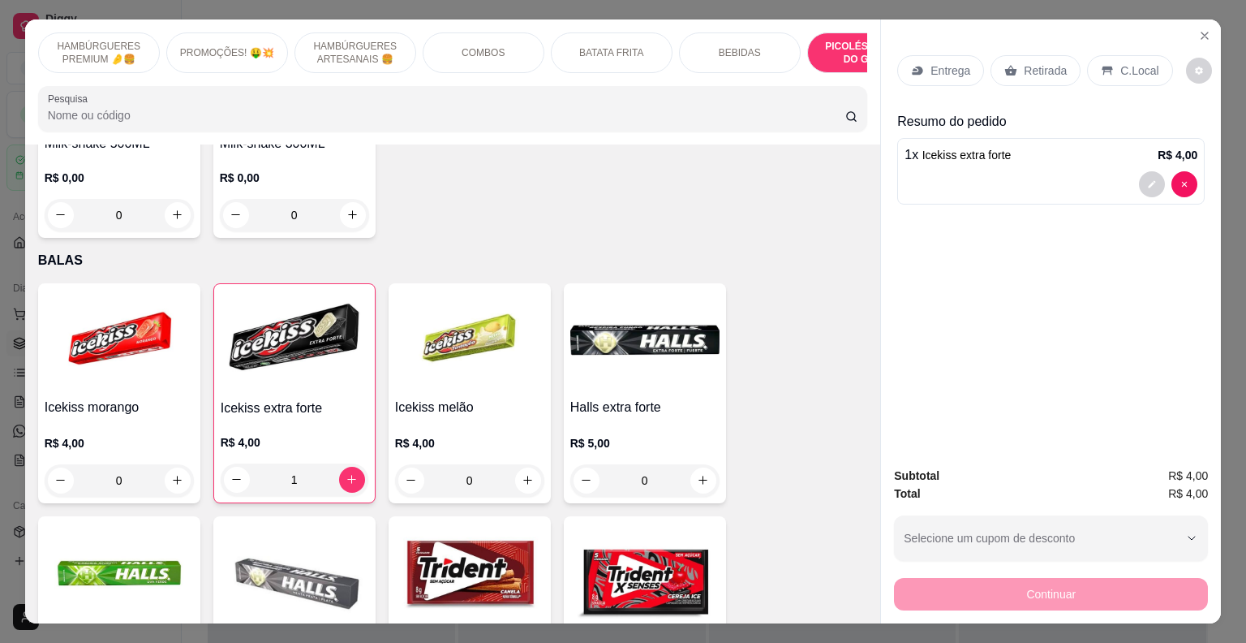
click at [1128, 80] on div "Entrega Retirada C.Local" at bounding box center [1050, 70] width 307 height 57
click at [1125, 65] on p "C.Local" at bounding box center [1139, 70] width 38 height 16
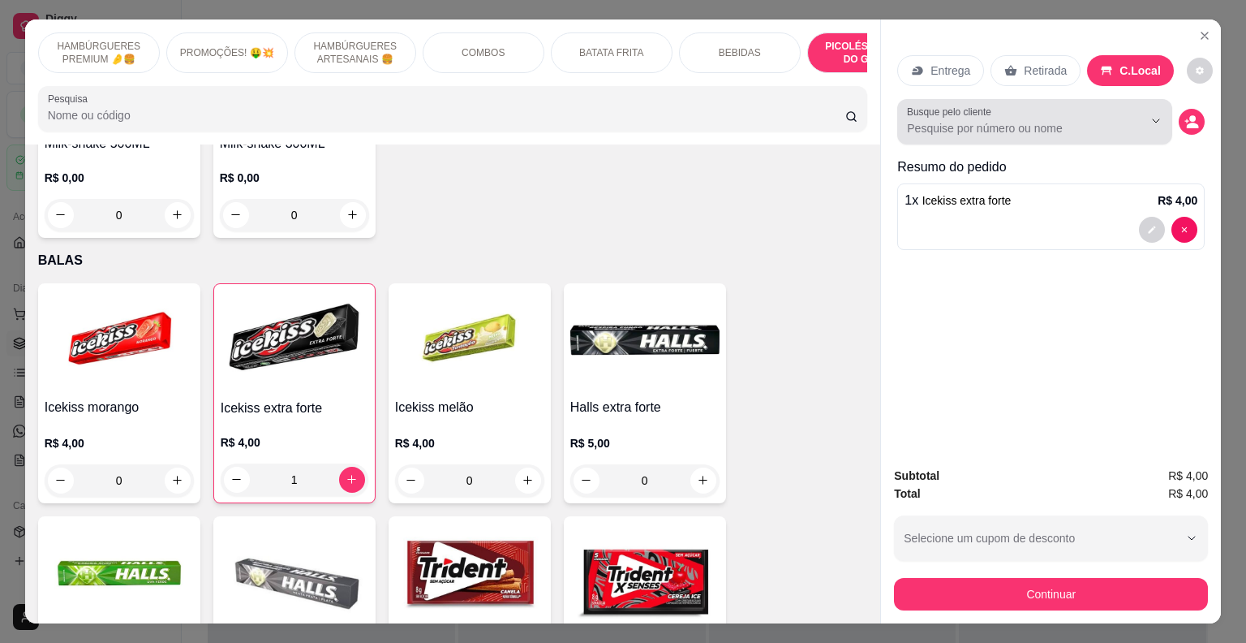
click at [1029, 132] on div "Busque pelo cliente" at bounding box center [1034, 121] width 275 height 45
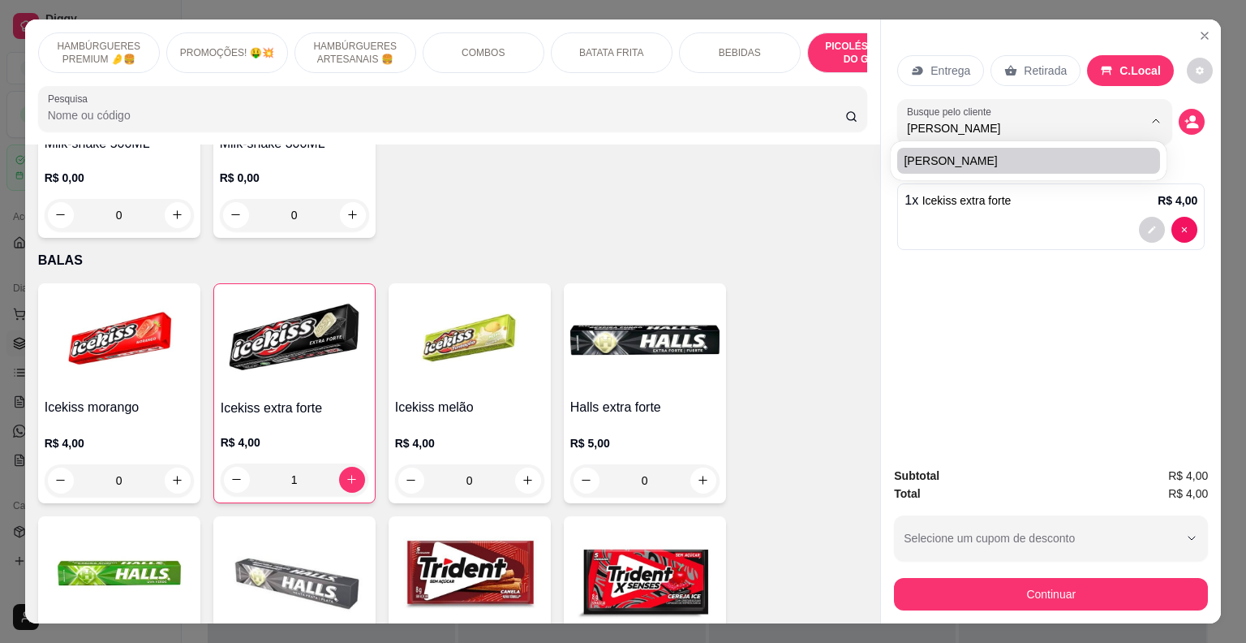
type input "[PERSON_NAME]"
click at [1009, 178] on div "[PERSON_NAME]" at bounding box center [1028, 160] width 275 height 39
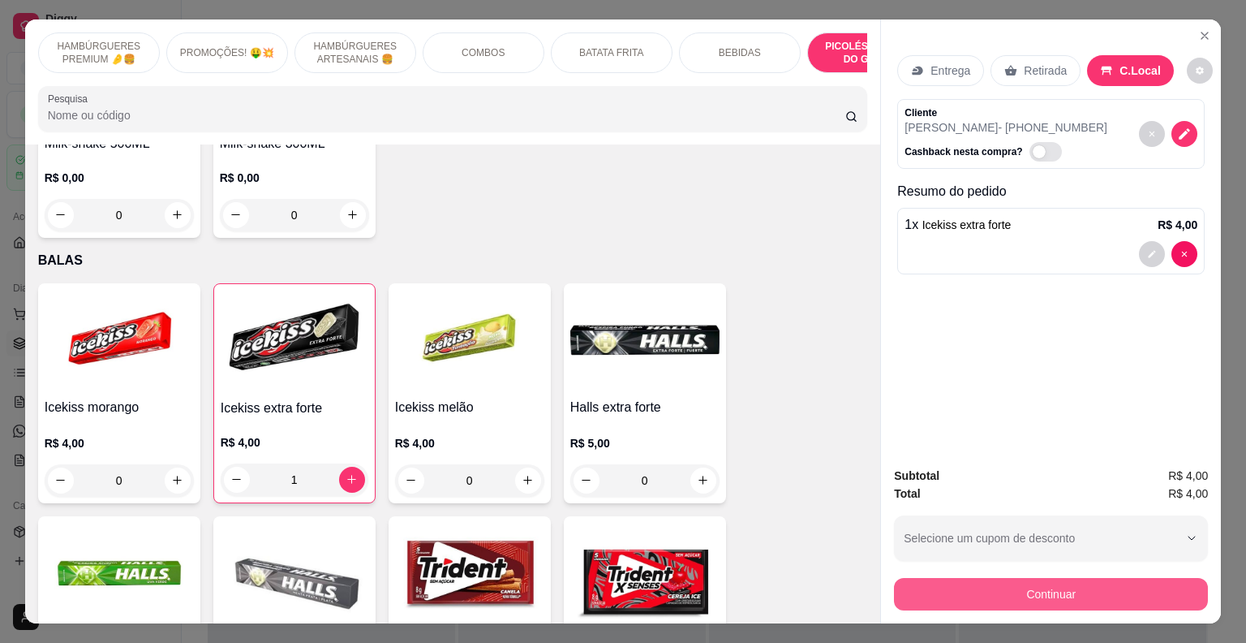
click at [1026, 591] on button "Continuar" at bounding box center [1051, 594] width 314 height 32
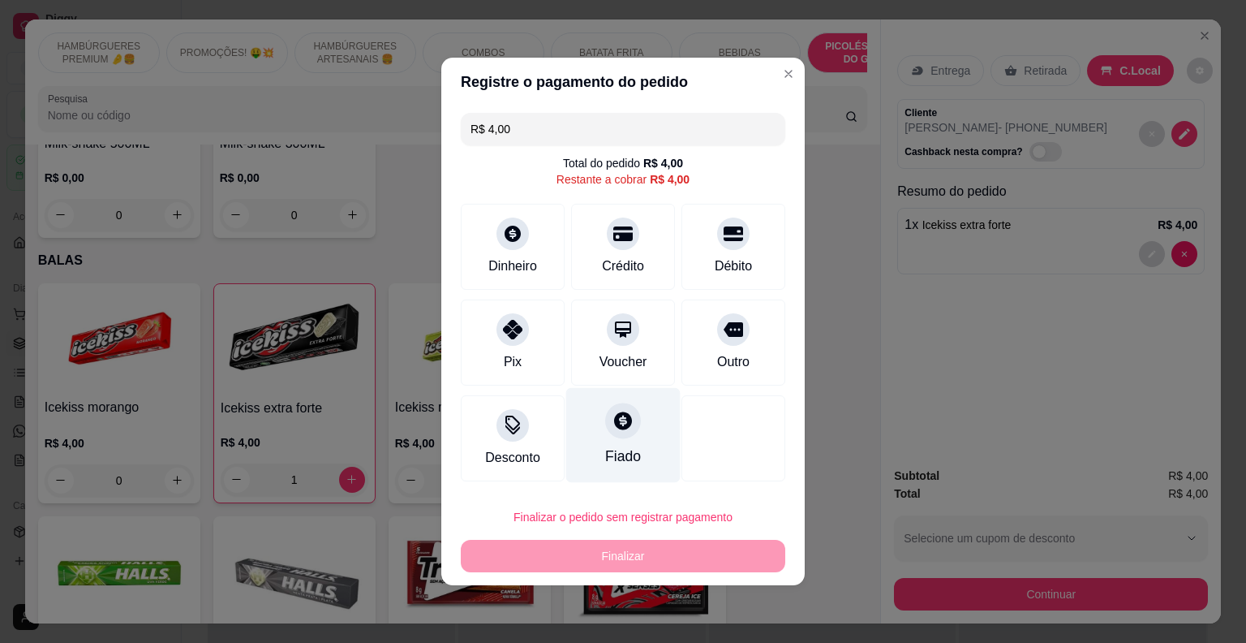
click at [607, 434] on div at bounding box center [623, 420] width 36 height 36
type input "R$ 0,00"
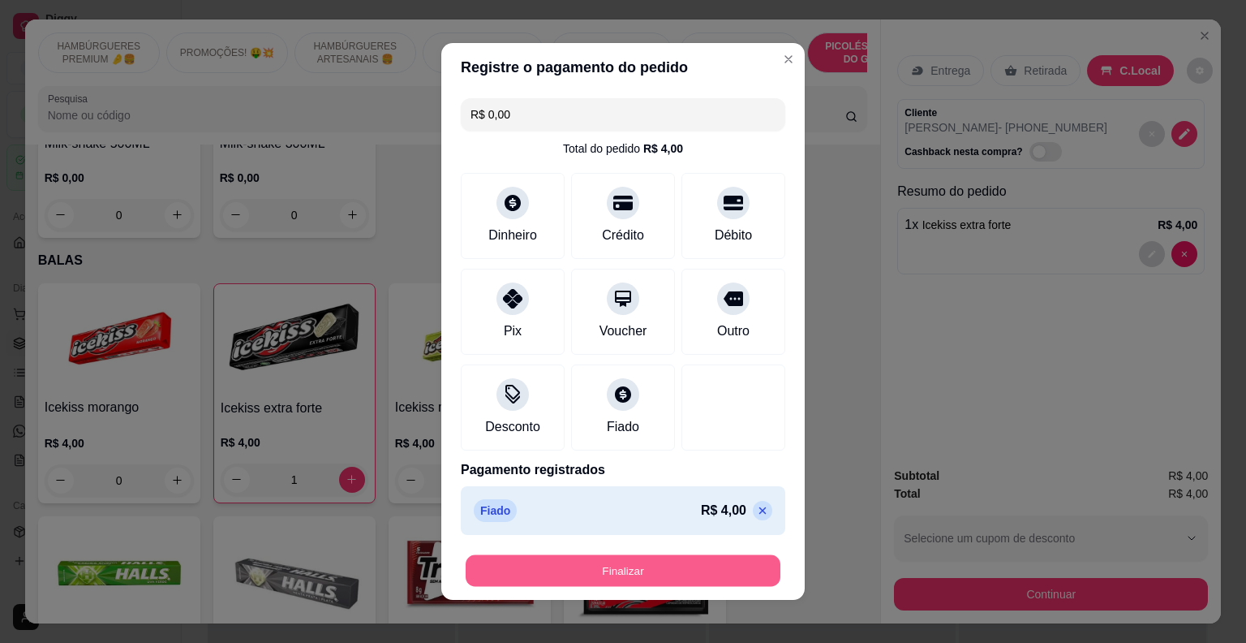
click at [617, 572] on button "Finalizar" at bounding box center [623, 571] width 315 height 32
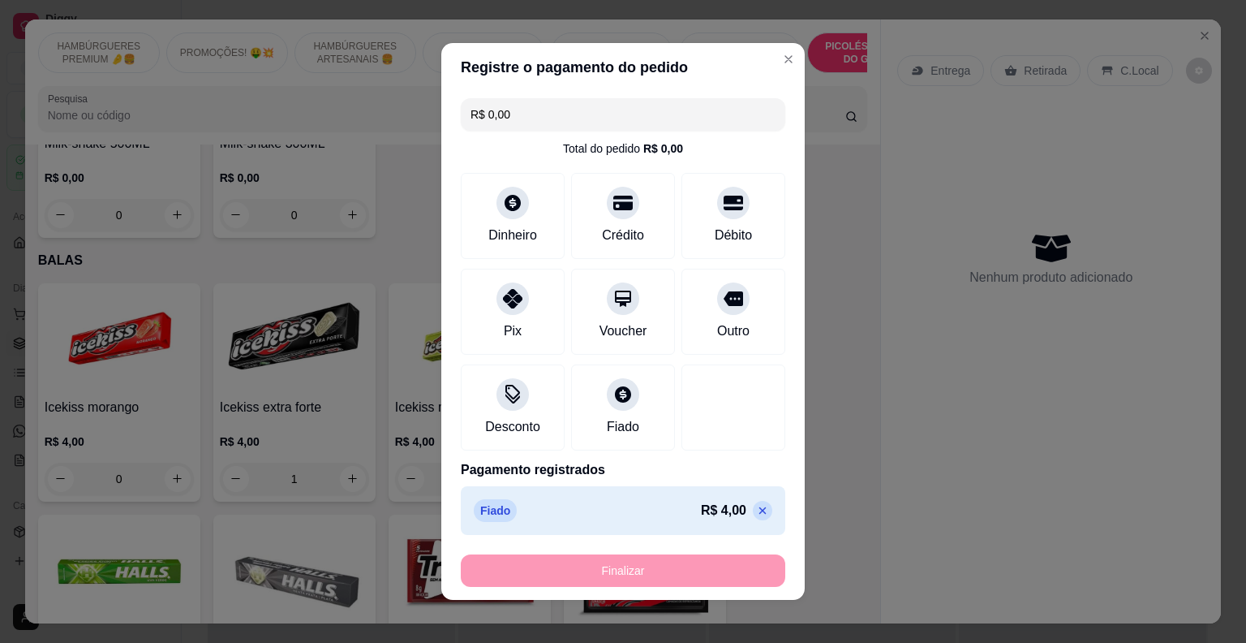
type input "0"
type input "-R$ 4,00"
